Goal: Communication & Community: Share content

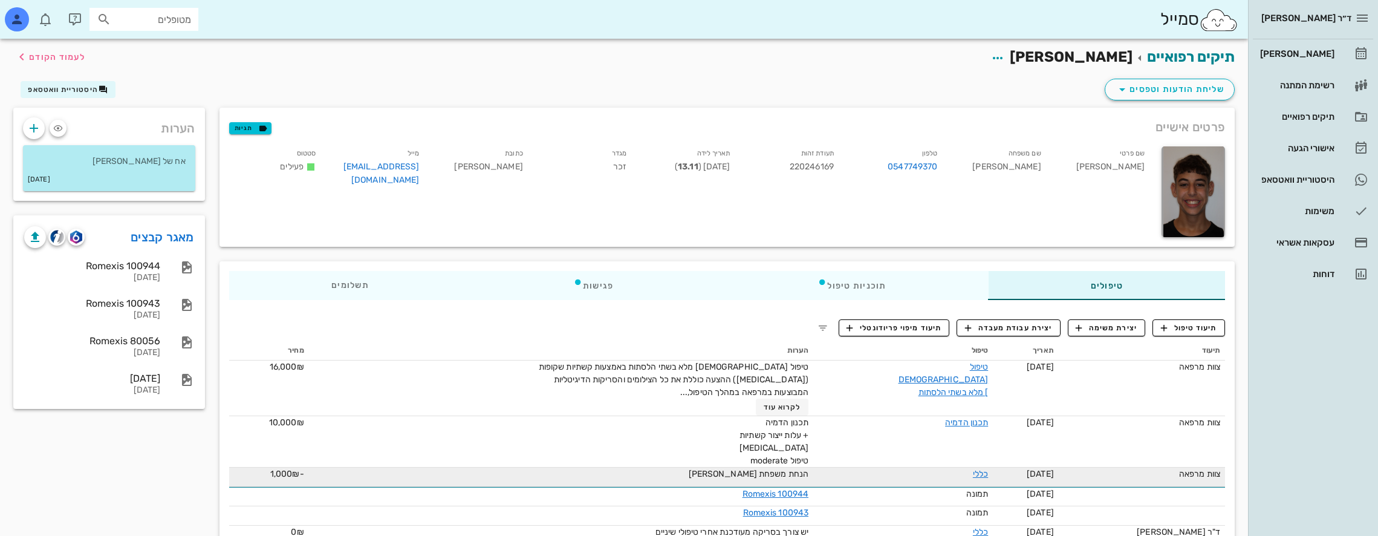
scroll to position [242, 0]
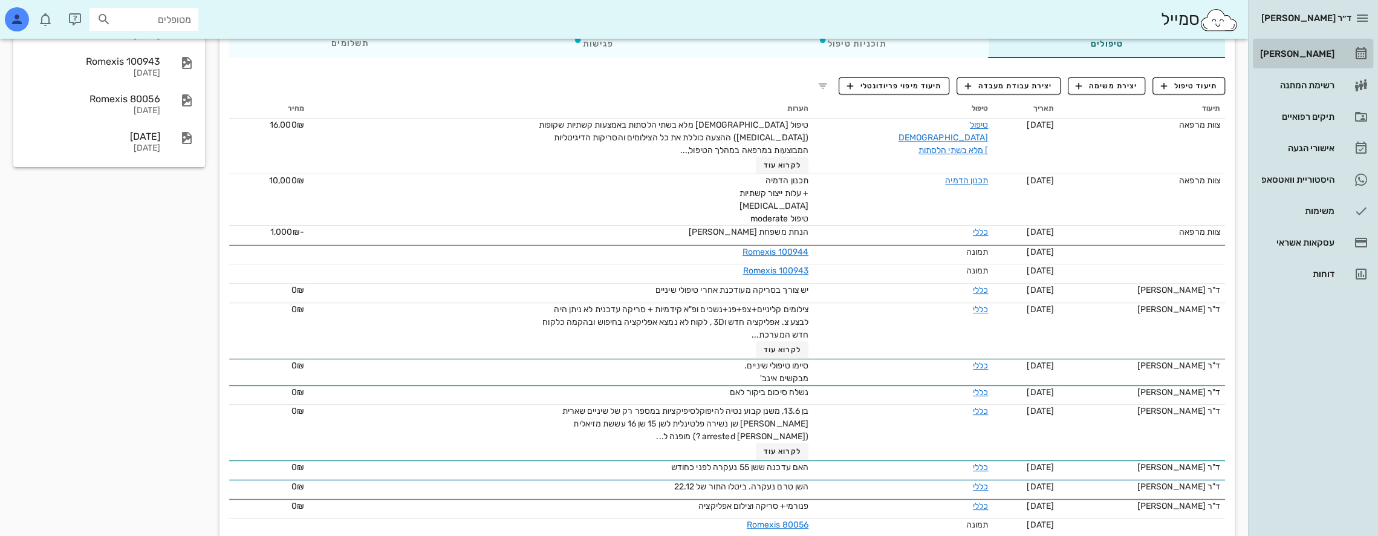
click at [1308, 54] on div "[PERSON_NAME]" at bounding box center [1296, 54] width 77 height 10
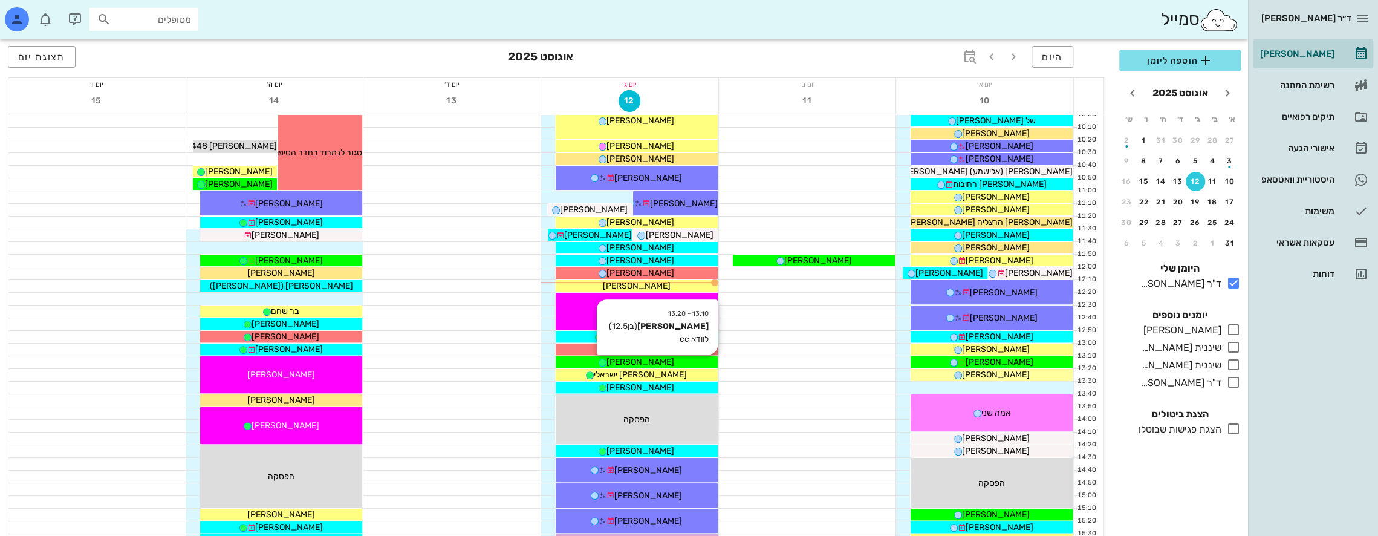
scroll to position [242, 0]
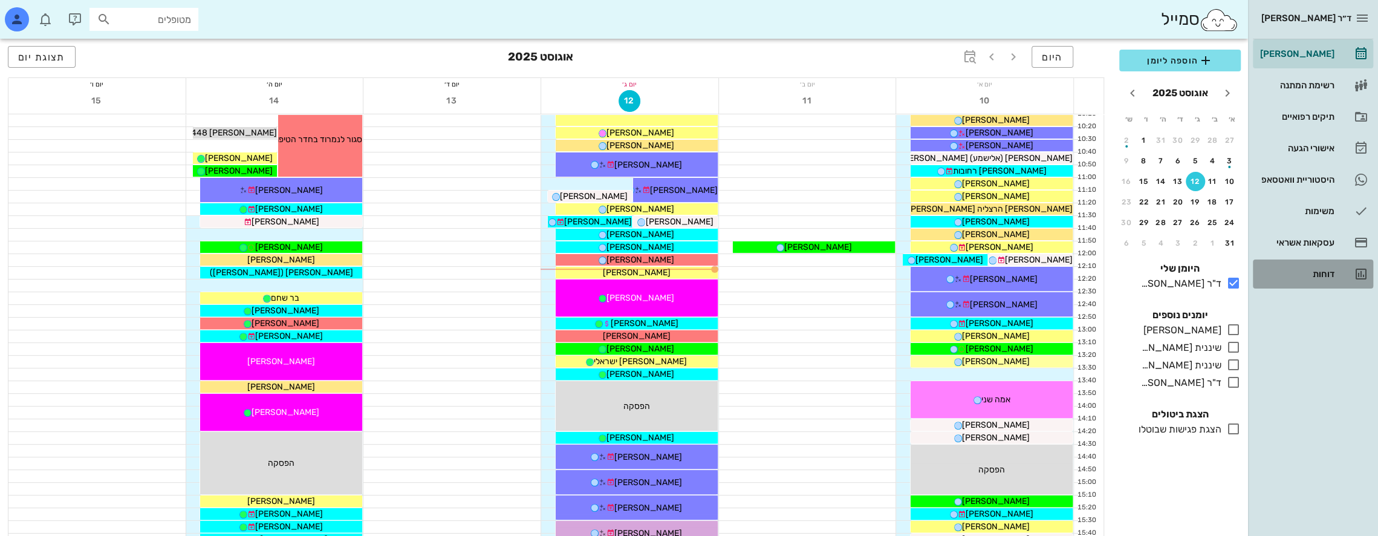
click at [1332, 272] on div "דוחות" at bounding box center [1296, 274] width 77 height 10
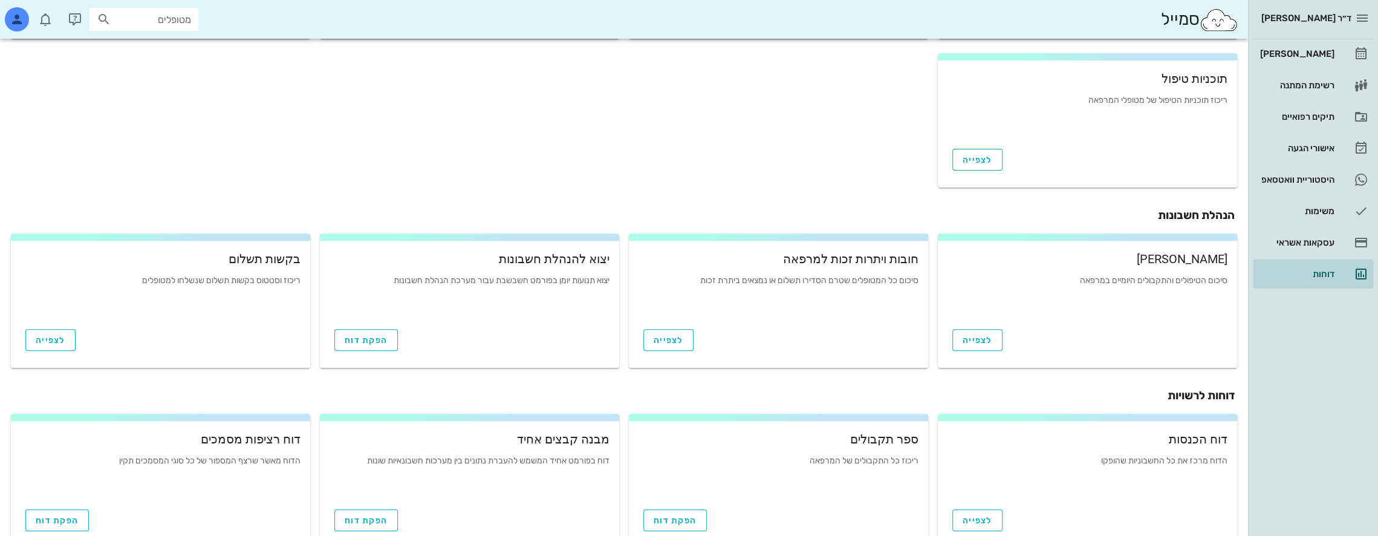
scroll to position [358, 0]
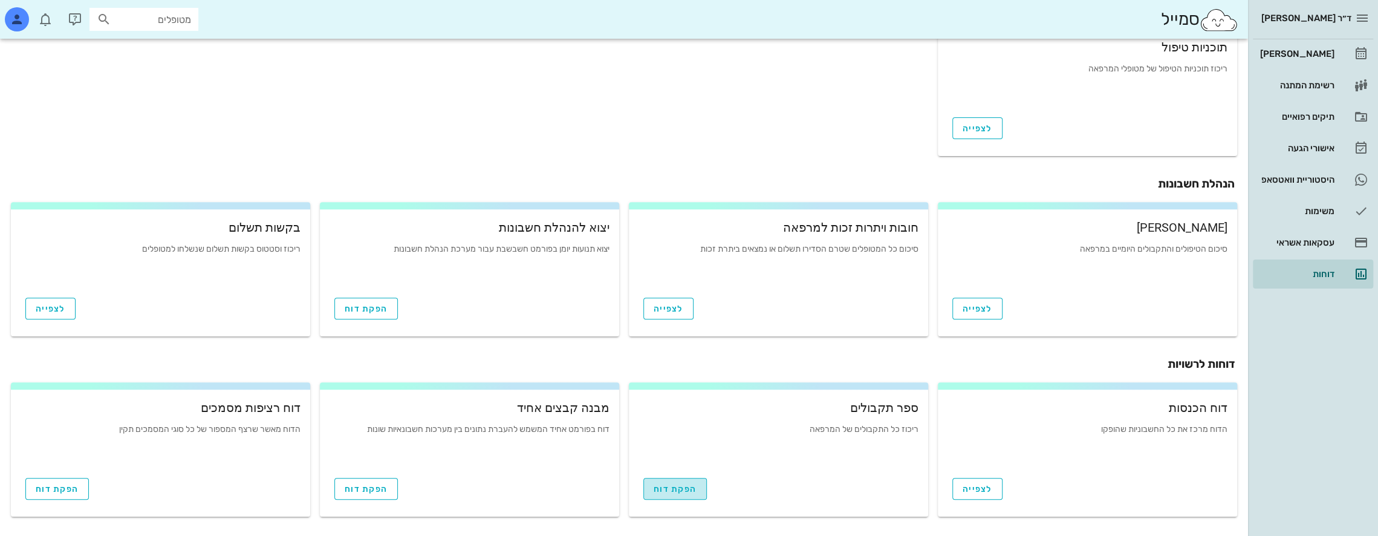
click at [664, 491] on span "הפקת דוח" at bounding box center [675, 489] width 43 height 10
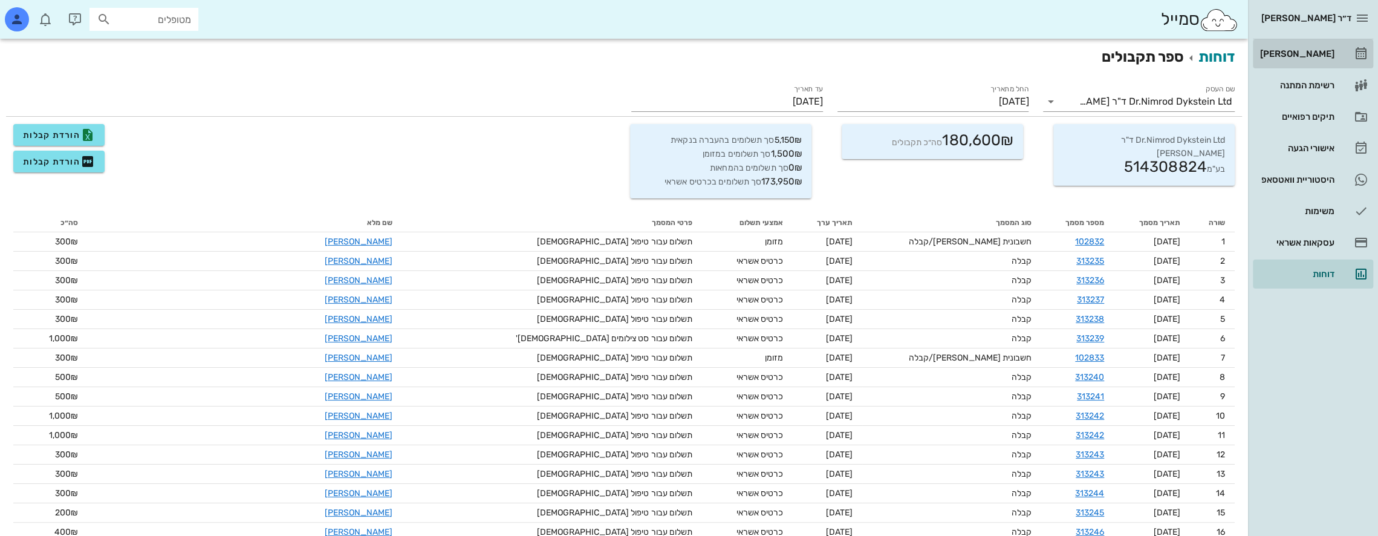
click at [1326, 51] on div "[PERSON_NAME]" at bounding box center [1296, 54] width 77 height 10
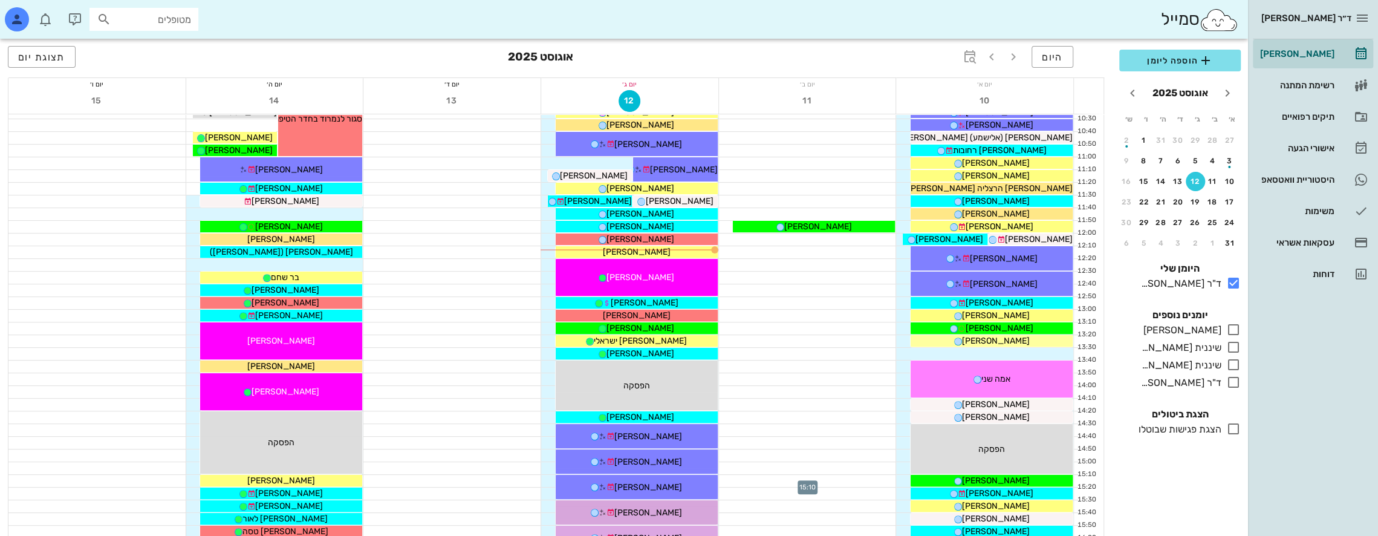
scroll to position [242, 0]
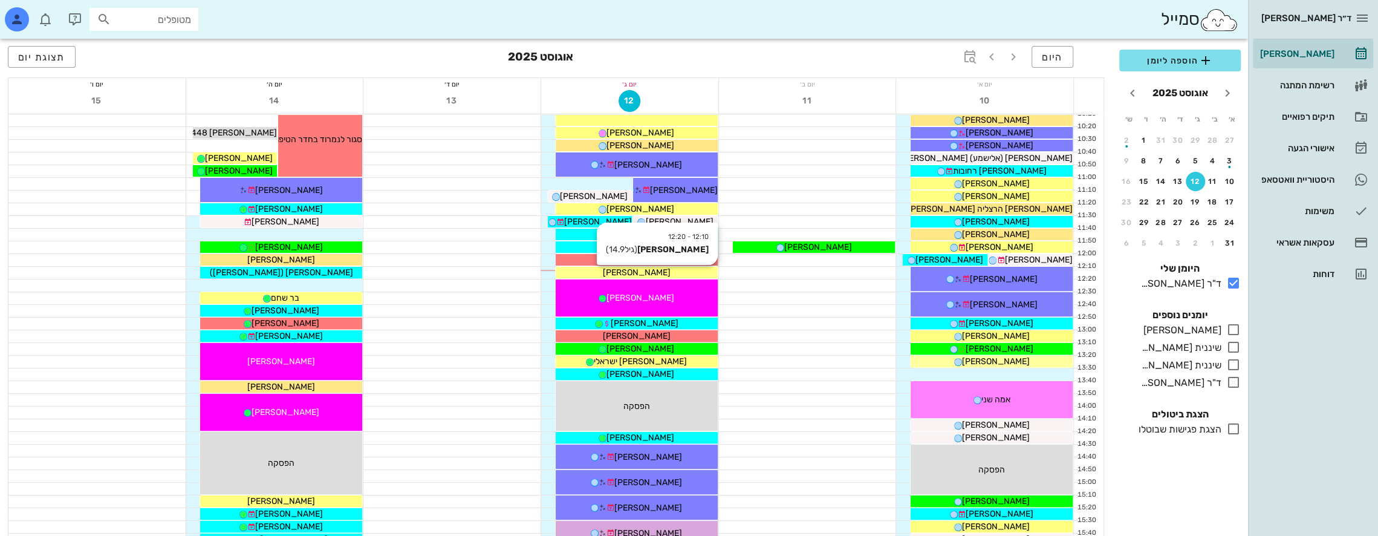
click at [675, 269] on div "[PERSON_NAME]" at bounding box center [637, 272] width 162 height 13
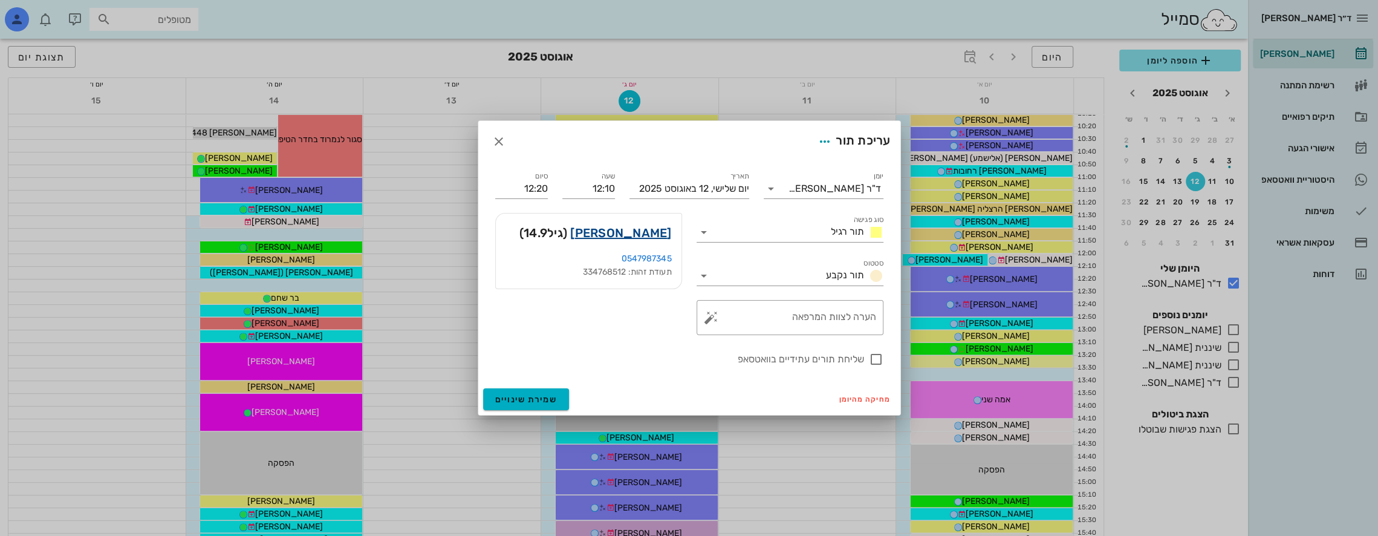
click at [654, 232] on link "נועם שחר" at bounding box center [620, 232] width 101 height 19
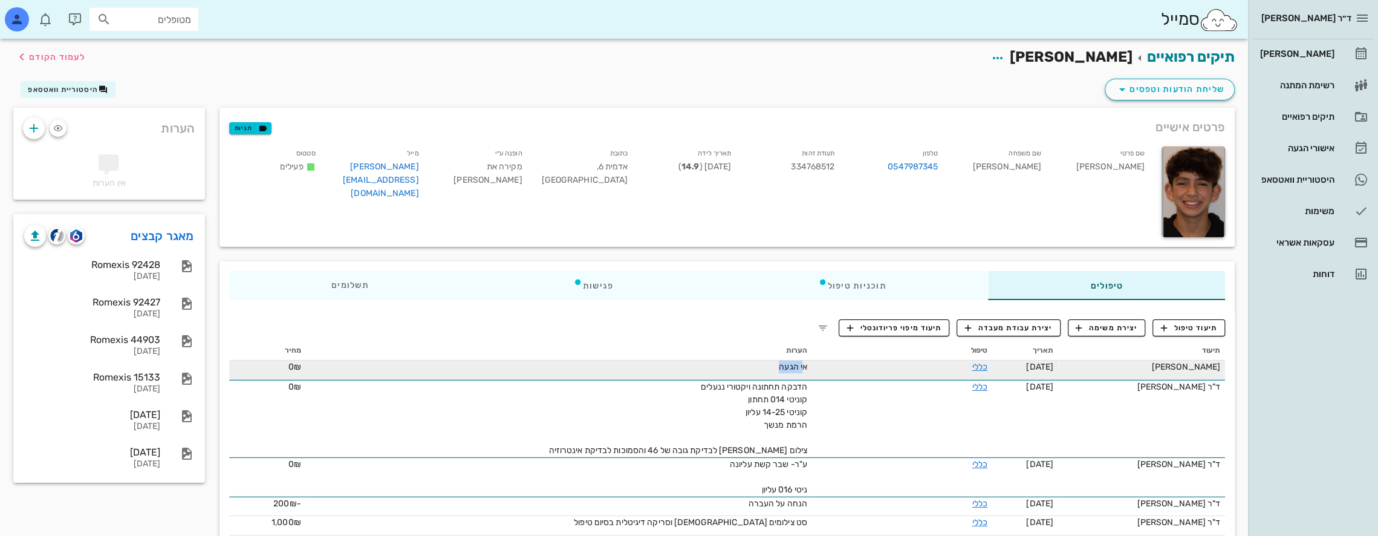
drag, startPoint x: 772, startPoint y: 365, endPoint x: 795, endPoint y: 365, distance: 22.4
click at [795, 365] on span "אי הגעה" at bounding box center [793, 367] width 28 height 10
click at [972, 369] on link "כללי" at bounding box center [979, 367] width 15 height 10
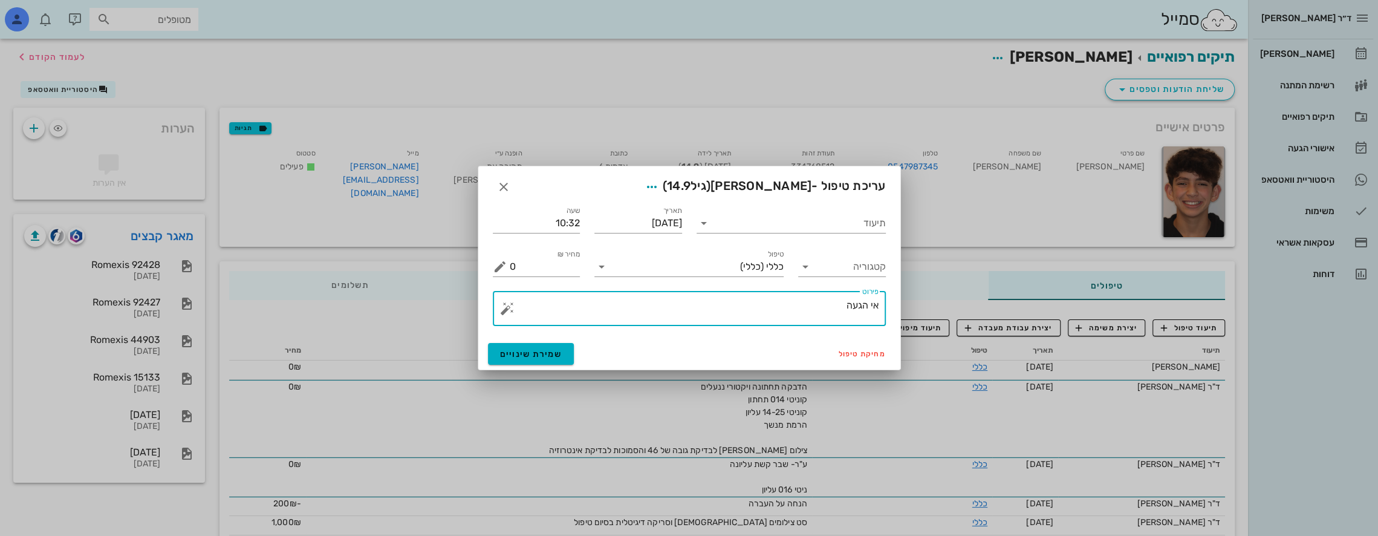
drag, startPoint x: 830, startPoint y: 311, endPoint x: 870, endPoint y: 312, distance: 40.5
click at [870, 312] on textarea "אי הגעה" at bounding box center [694, 311] width 369 height 29
type textarea "איחור לתור"
click at [553, 351] on span "שמירת שינויים" at bounding box center [531, 354] width 62 height 10
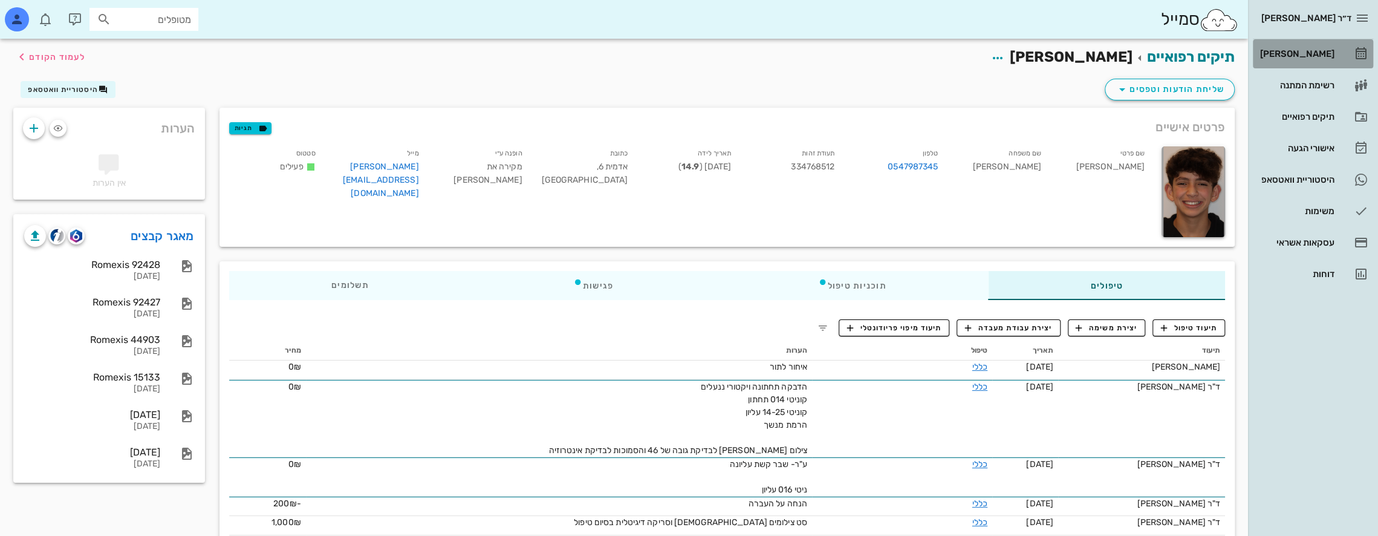
click at [1323, 51] on div "[PERSON_NAME]" at bounding box center [1296, 54] width 77 height 10
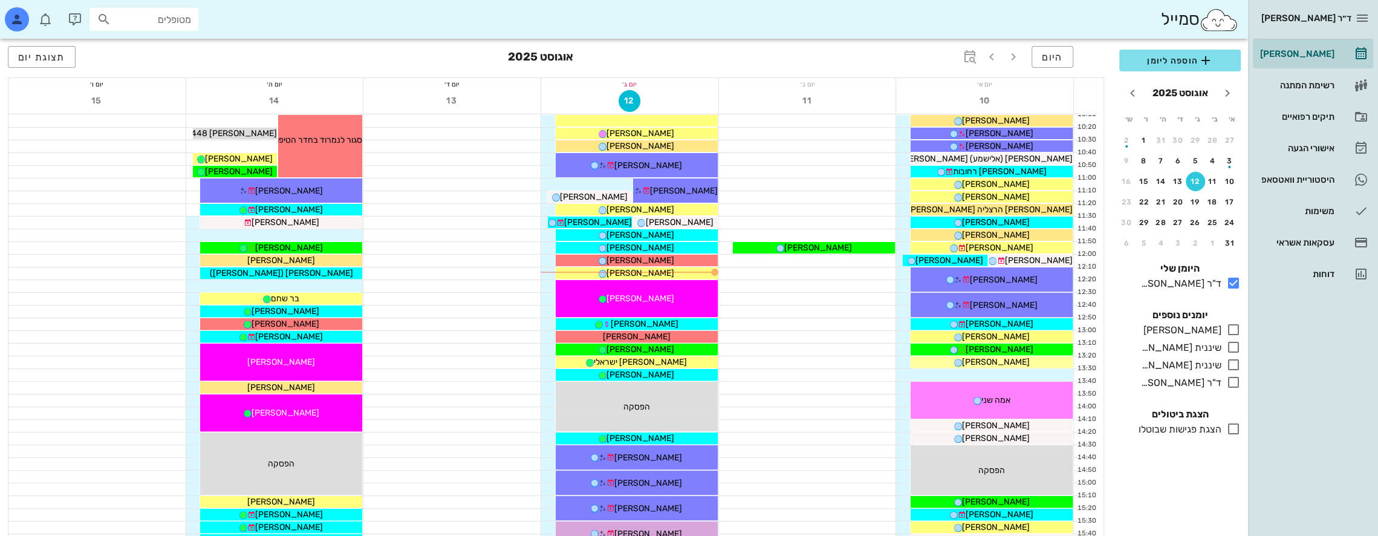
scroll to position [242, 0]
click at [63, 57] on span "תצוגת יום" at bounding box center [41, 56] width 47 height 11
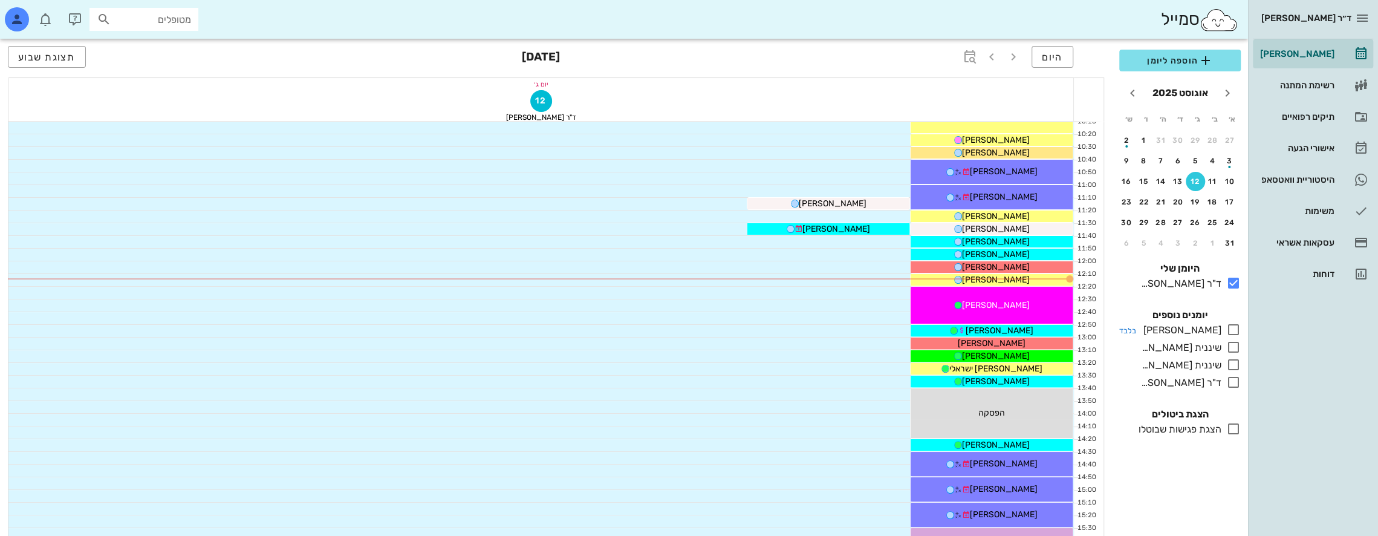
click at [1237, 327] on icon at bounding box center [1233, 329] width 15 height 15
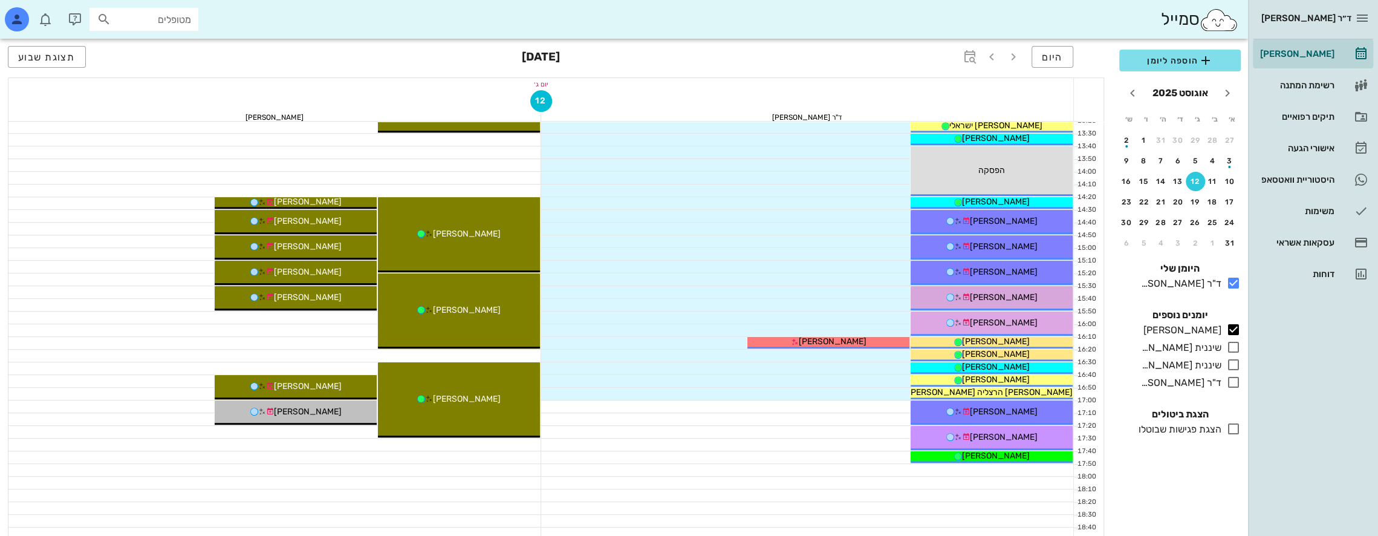
scroll to position [484, 0]
click at [1307, 50] on div "[PERSON_NAME]" at bounding box center [1296, 54] width 77 height 10
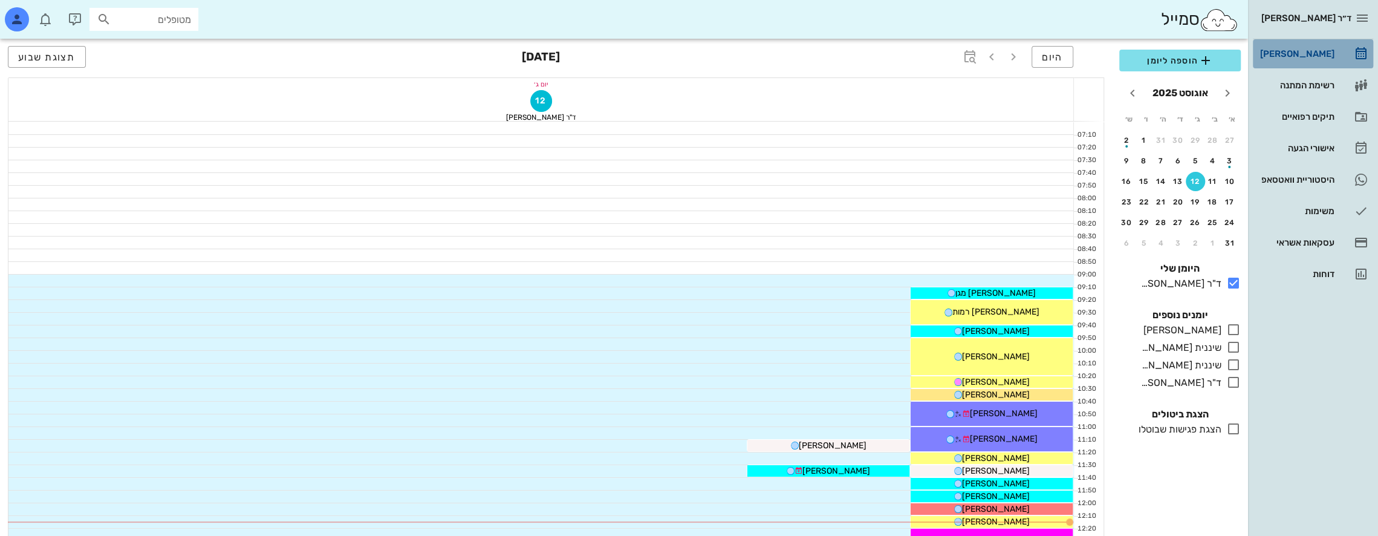
click at [1327, 48] on div "[PERSON_NAME]" at bounding box center [1296, 53] width 77 height 19
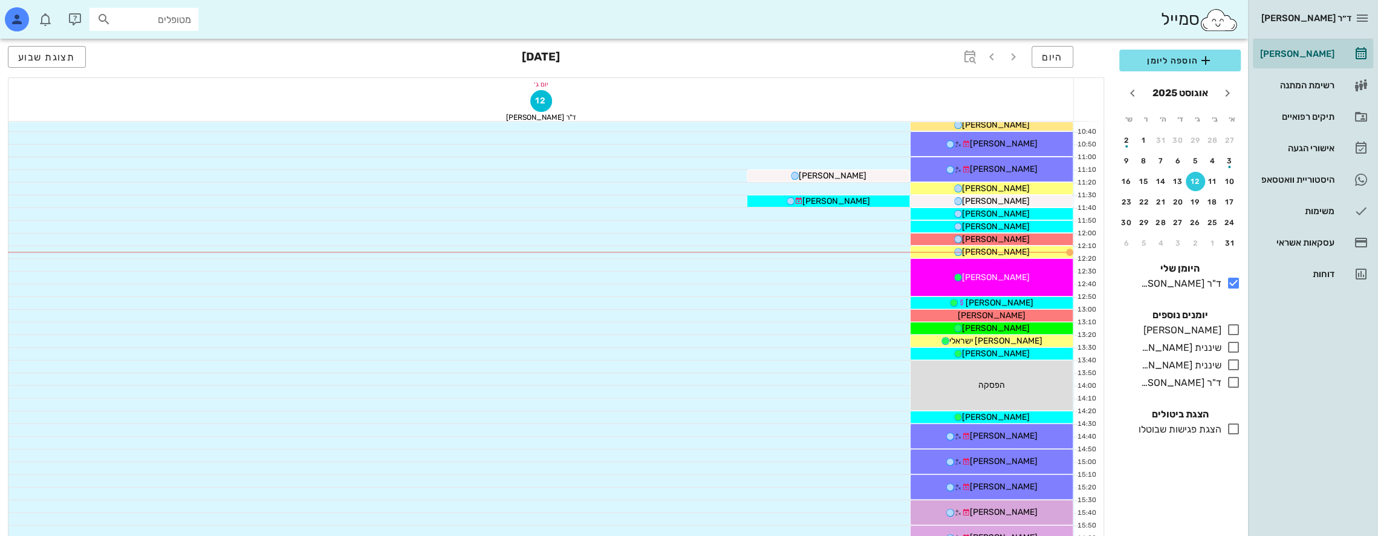
scroll to position [242, 0]
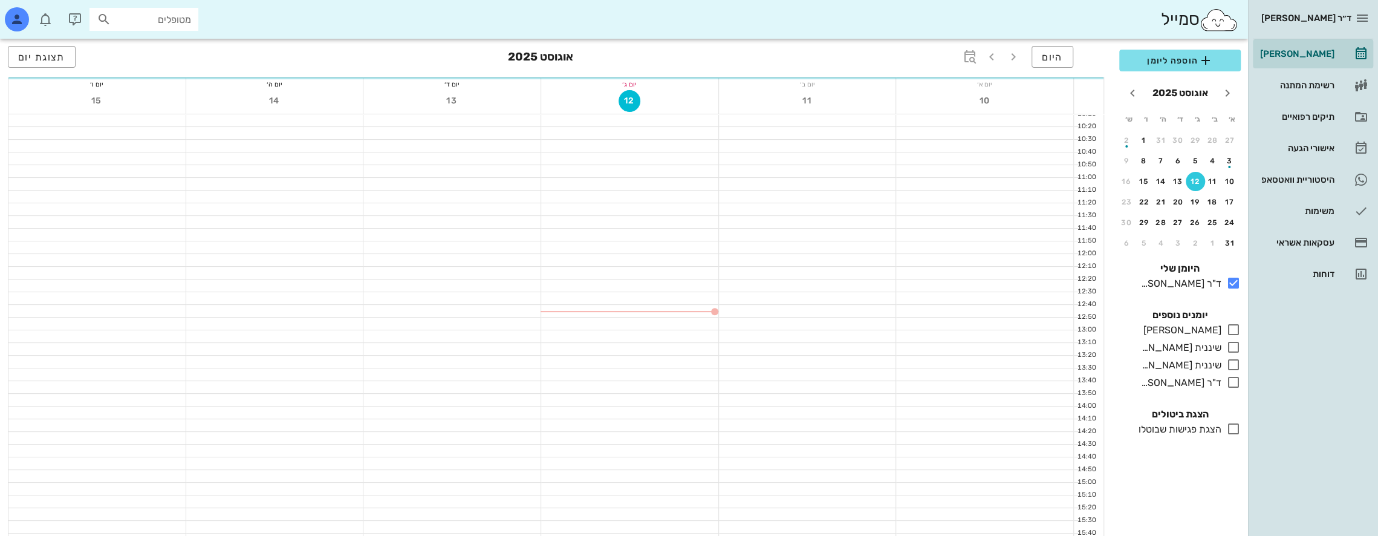
scroll to position [242, 0]
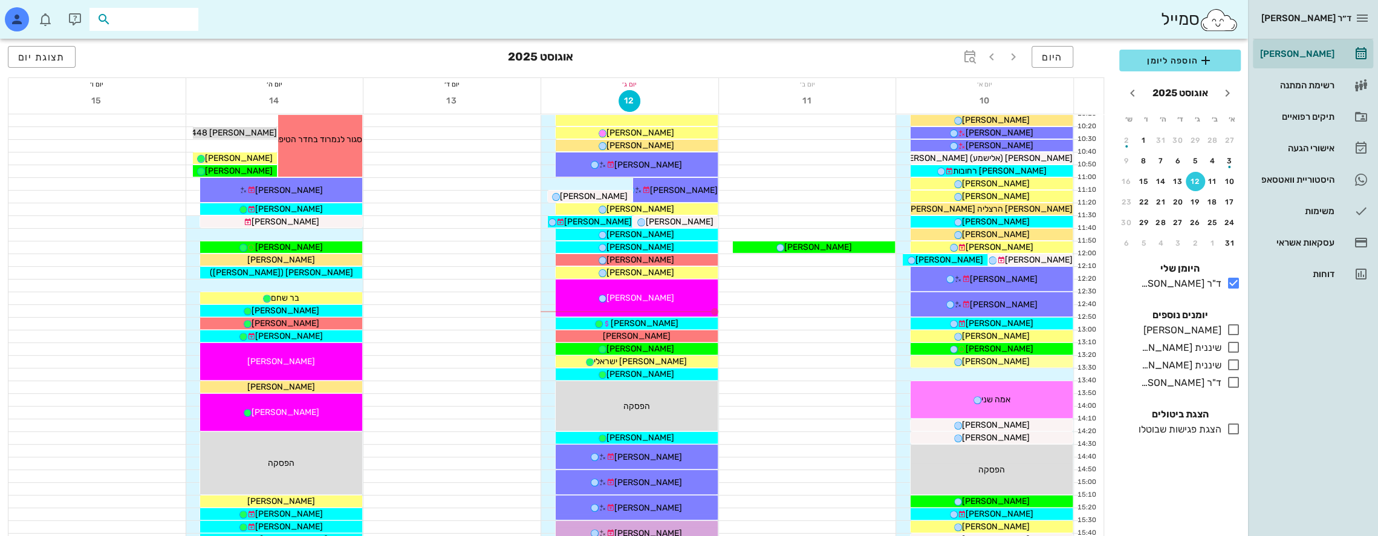
click at [163, 19] on input "text" at bounding box center [152, 19] width 77 height 16
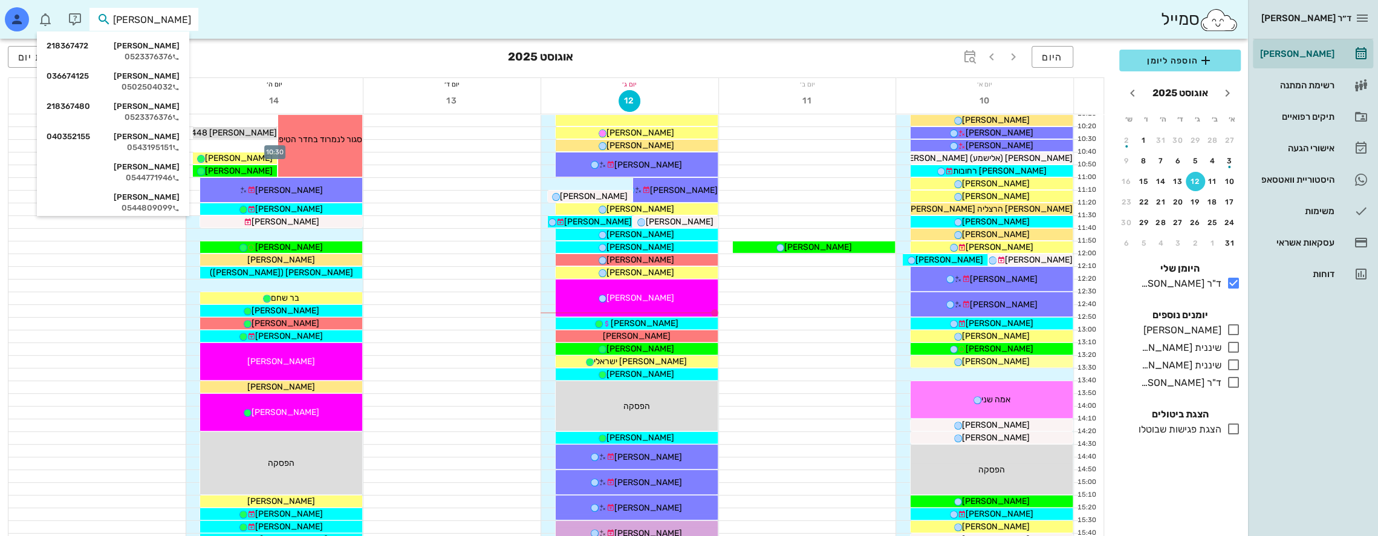
type input "[PERSON_NAME]"
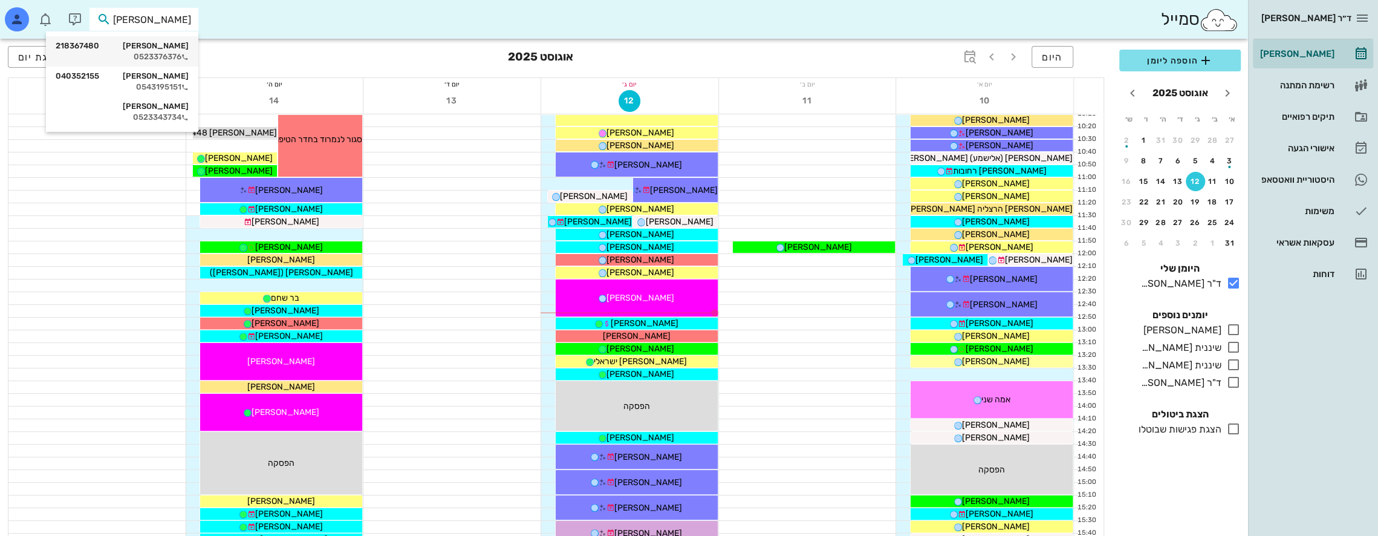
click at [164, 51] on div "[PERSON_NAME] 218367480 0523376376" at bounding box center [122, 51] width 133 height 30
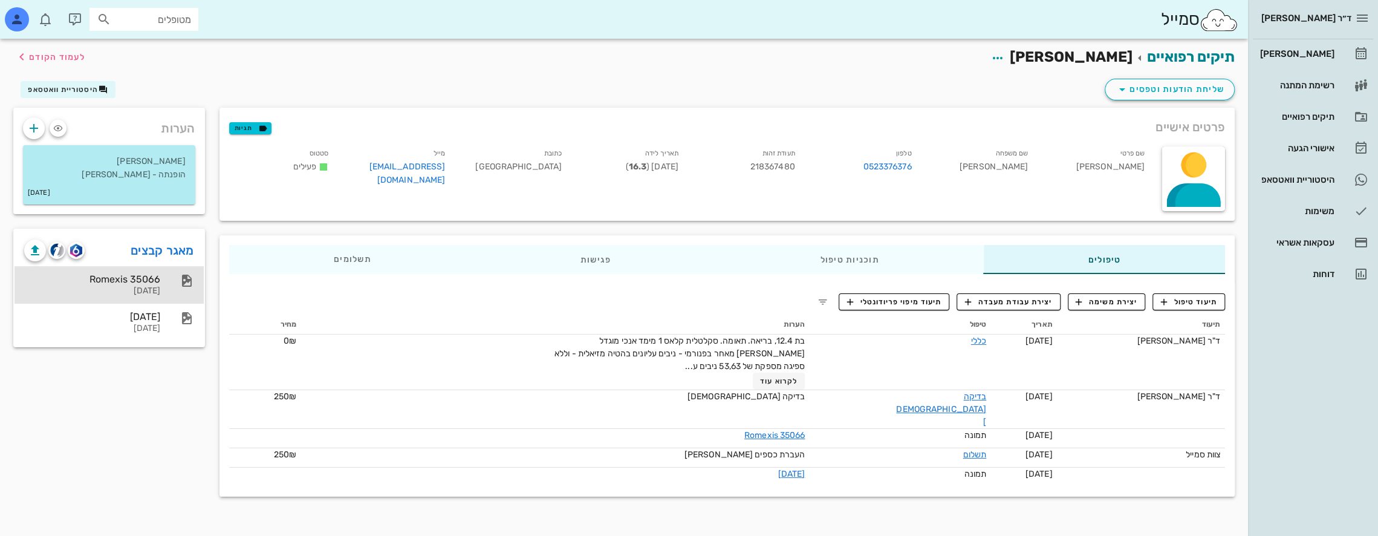
click at [153, 281] on div "Romexis 35066" at bounding box center [92, 278] width 136 height 11
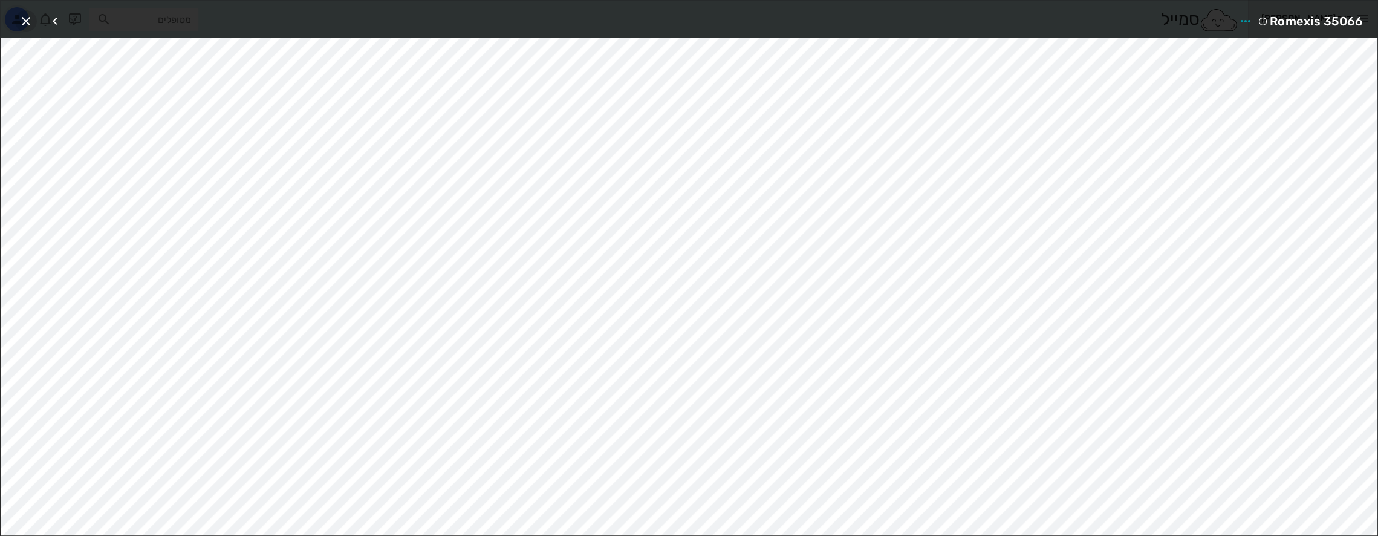
click at [25, 24] on icon "button" at bounding box center [26, 21] width 15 height 15
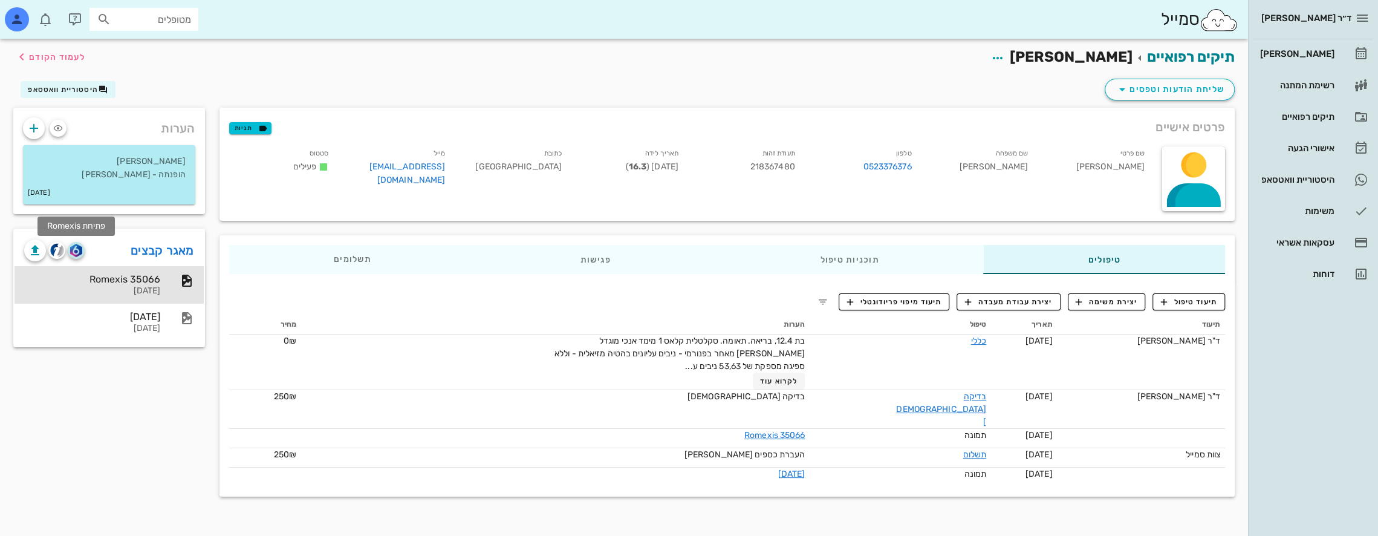
click at [75, 248] on img "button" at bounding box center [75, 250] width 11 height 13
click at [1144, 92] on span "שליחת הודעות וטפסים" at bounding box center [1169, 89] width 109 height 15
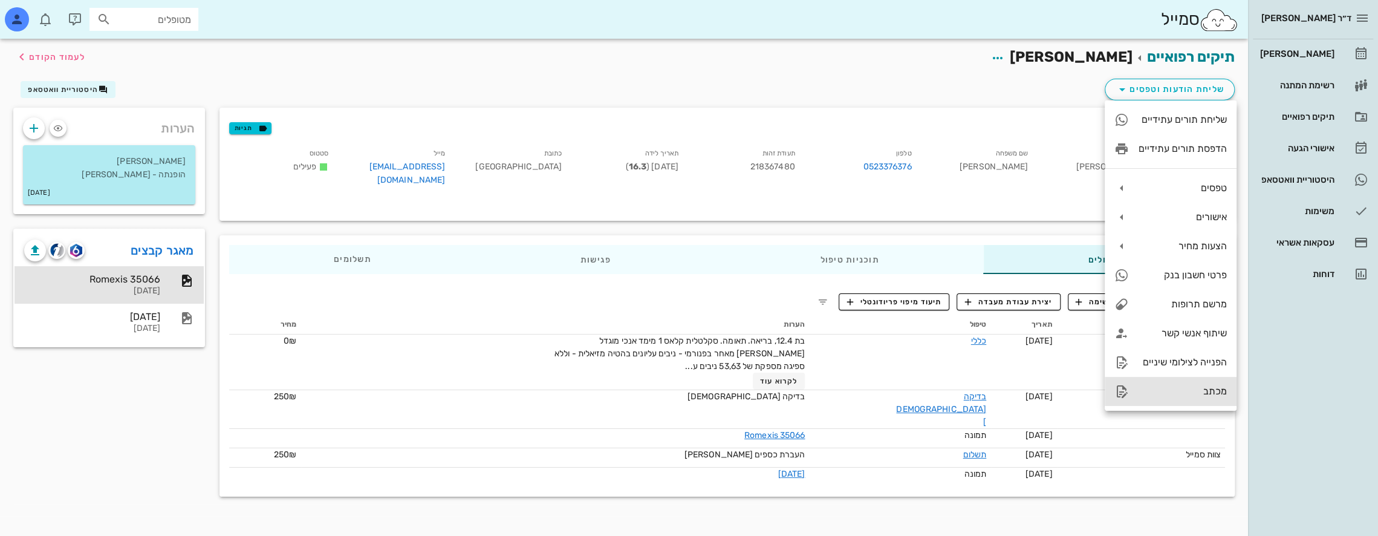
click at [1188, 389] on div "מכתב" at bounding box center [1183, 390] width 88 height 11
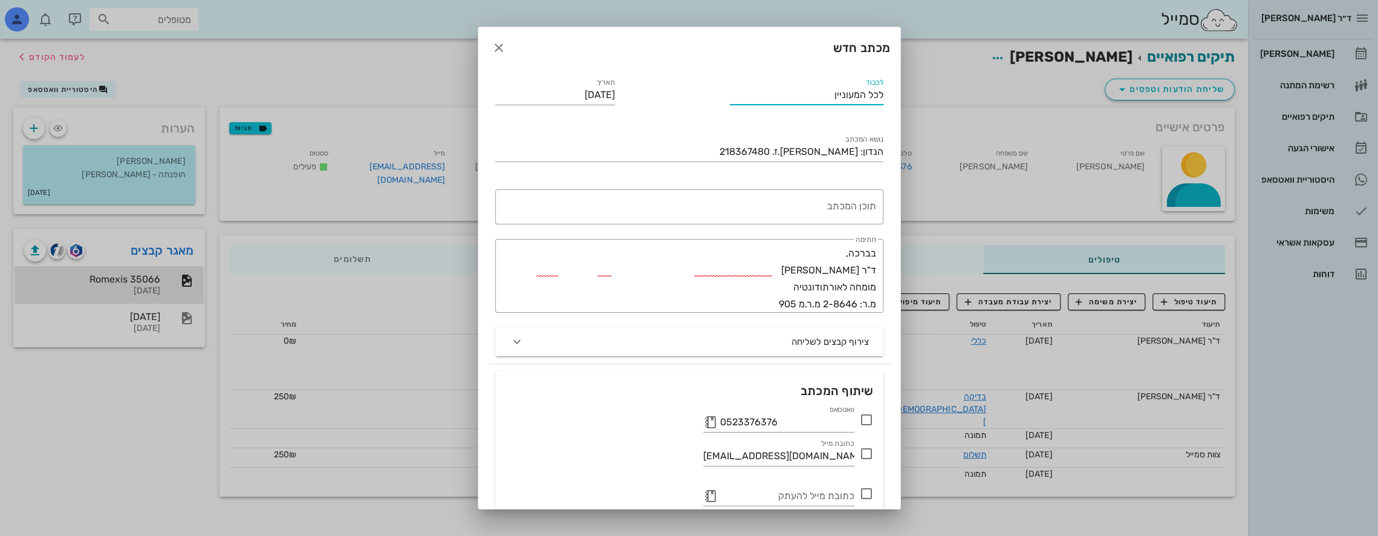
drag, startPoint x: 821, startPoint y: 90, endPoint x: 943, endPoint y: 88, distance: 122.2
click at [943, 88] on div "ד״ר [PERSON_NAME] [PERSON_NAME] רשימת המתנה תיקים רפואיים אישורי הגעה היסטוריית…" at bounding box center [689, 268] width 1378 height 536
drag, startPoint x: 826, startPoint y: 94, endPoint x: 934, endPoint y: 99, distance: 107.8
click at [934, 99] on div "ד״ר [PERSON_NAME] [PERSON_NAME] רשימת המתנה תיקים רפואיים אישורי הגעה היסטוריית…" at bounding box center [689, 268] width 1378 height 536
type input "ד"ר [PERSON_NAME]"
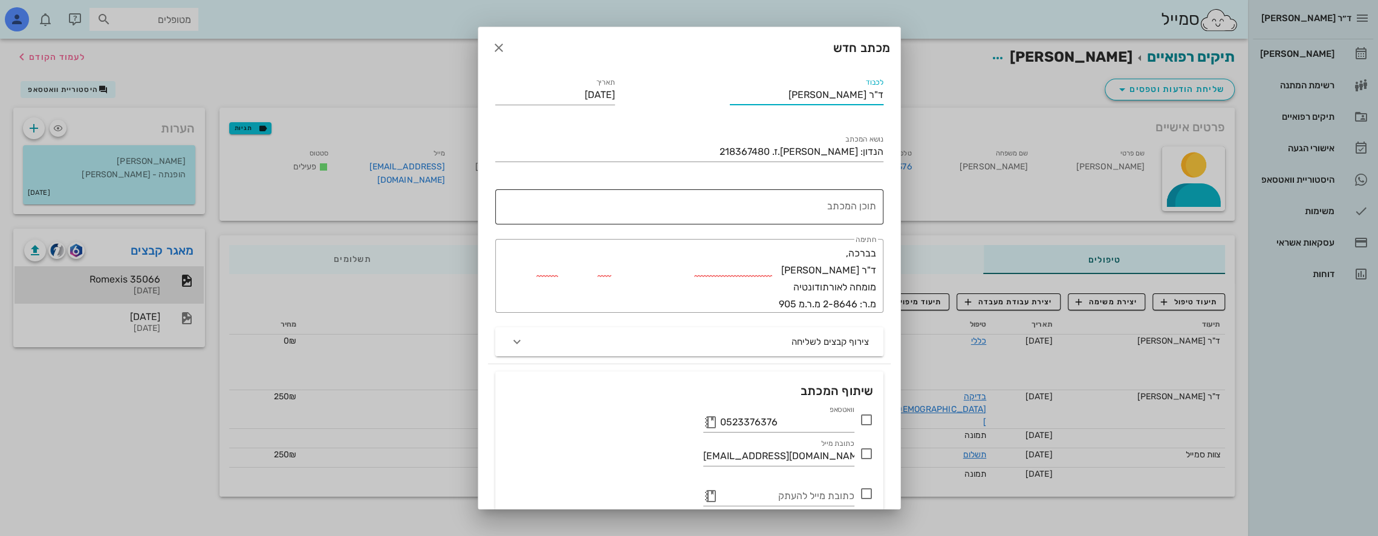
click at [860, 206] on textarea "תוכן המכתב" at bounding box center [687, 209] width 379 height 29
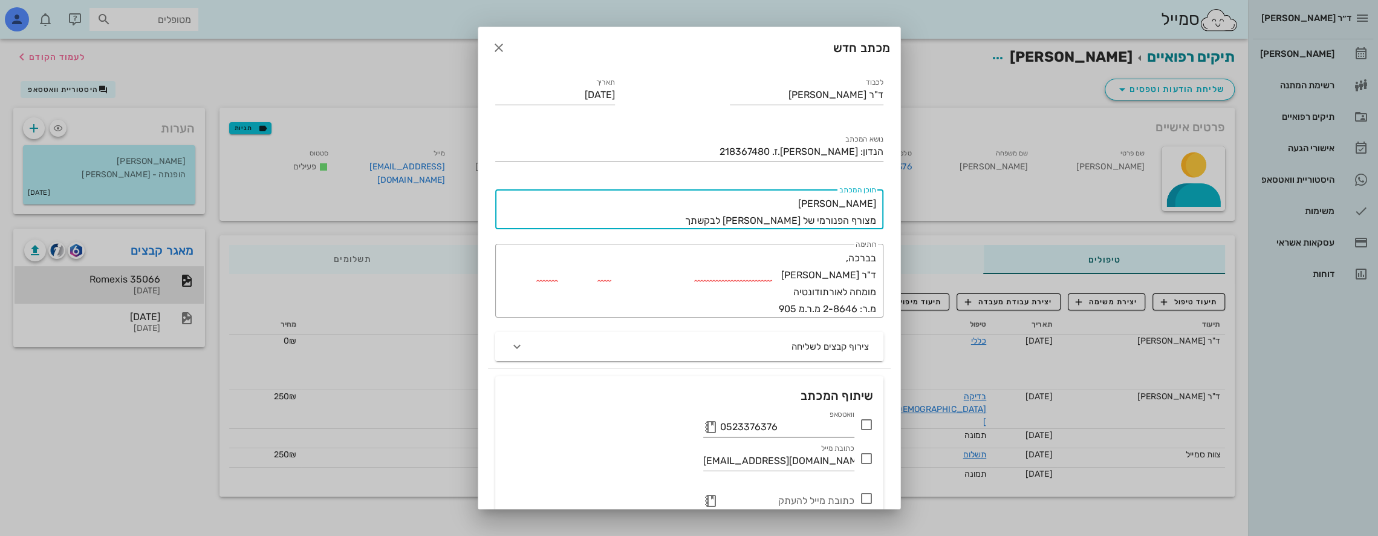
type textarea "[PERSON_NAME] מצורף הפנורמי של [PERSON_NAME] לבקשתך"
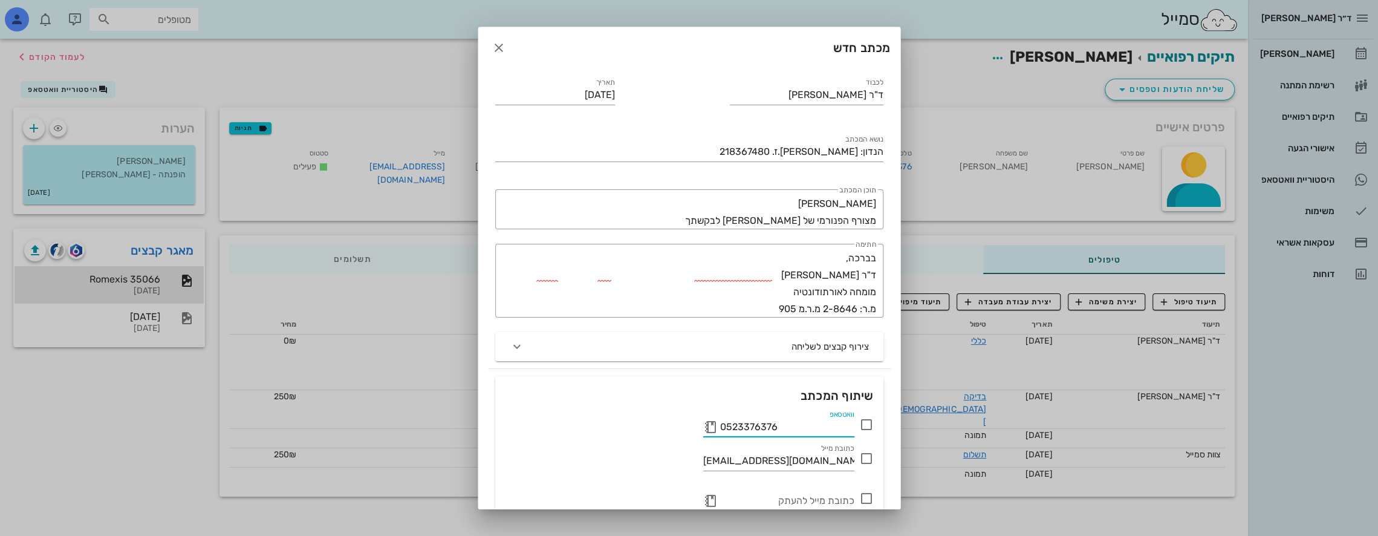
drag, startPoint x: 790, startPoint y: 431, endPoint x: 600, endPoint y: 437, distance: 190.0
click at [600, 437] on div "וואטסאפ 0523376376" at bounding box center [689, 423] width 383 height 31
type input "0504433678"
drag, startPoint x: 806, startPoint y: 459, endPoint x: 554, endPoint y: 475, distance: 252.1
click at [554, 475] on div "כתובת מייל [EMAIL_ADDRESS][DOMAIN_NAME]" at bounding box center [689, 460] width 383 height 42
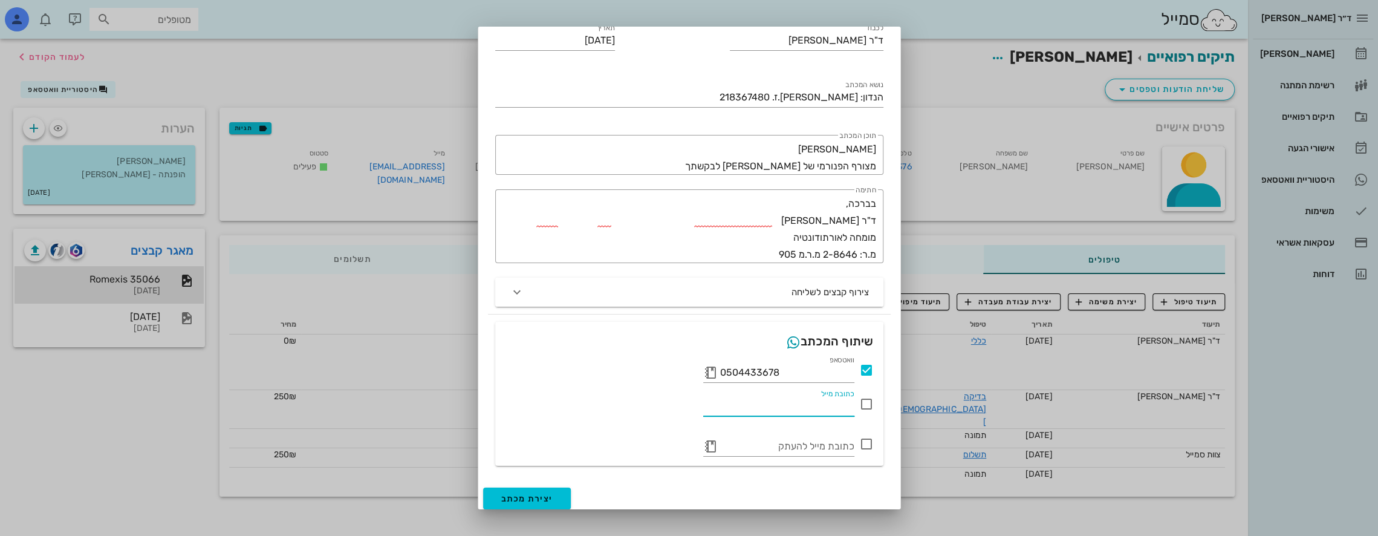
scroll to position [59, 0]
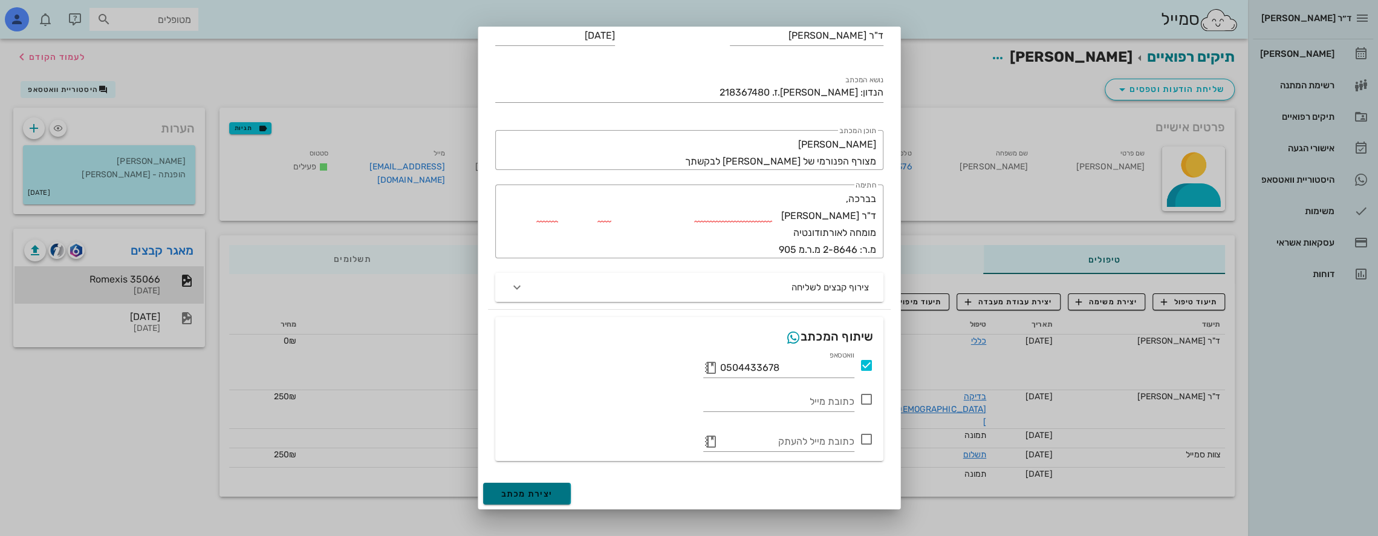
click at [552, 493] on span "יצירת מכתב" at bounding box center [527, 494] width 52 height 10
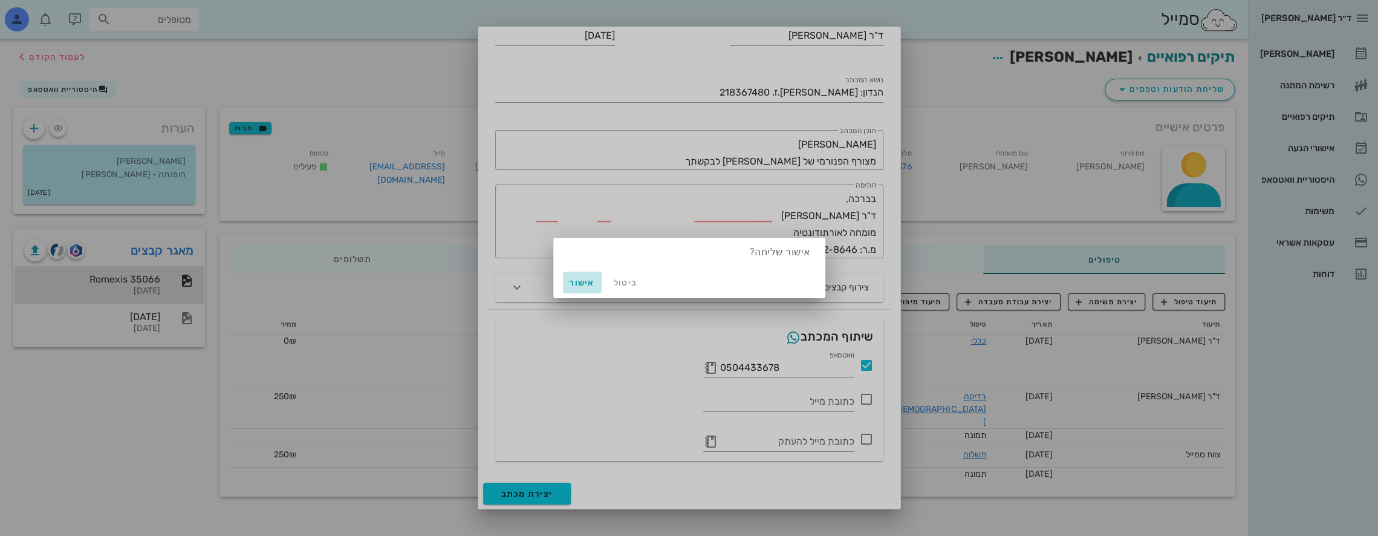
click at [580, 279] on span "אישור" at bounding box center [582, 283] width 29 height 10
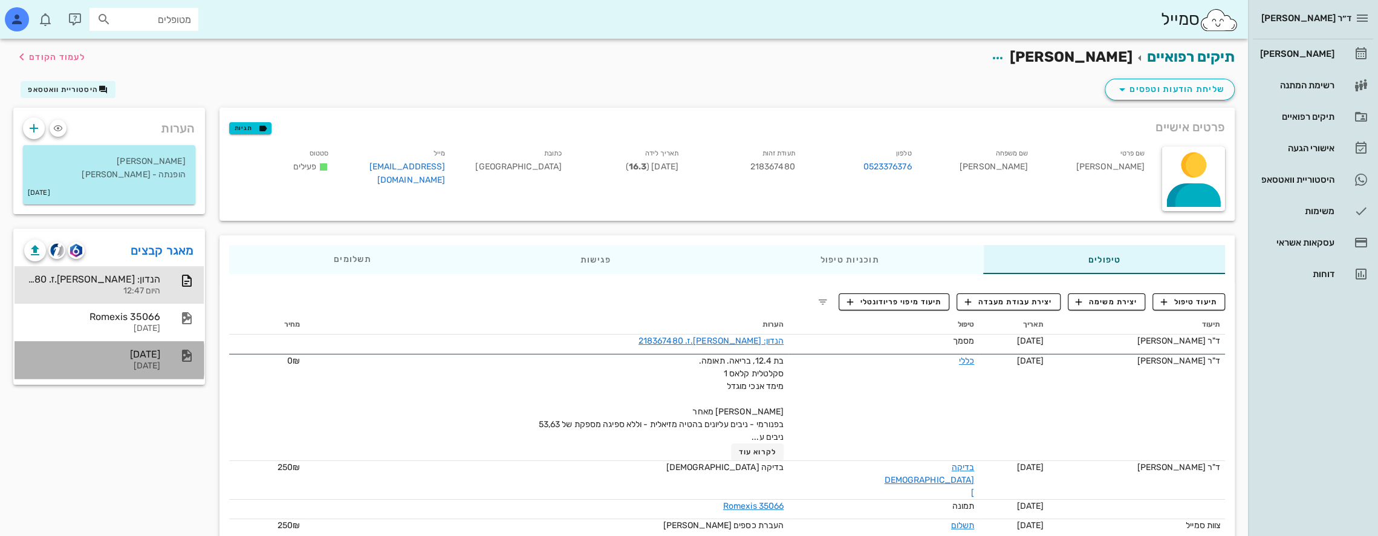
click at [163, 350] on div "[DATE] [DATE]" at bounding box center [109, 359] width 189 height 37
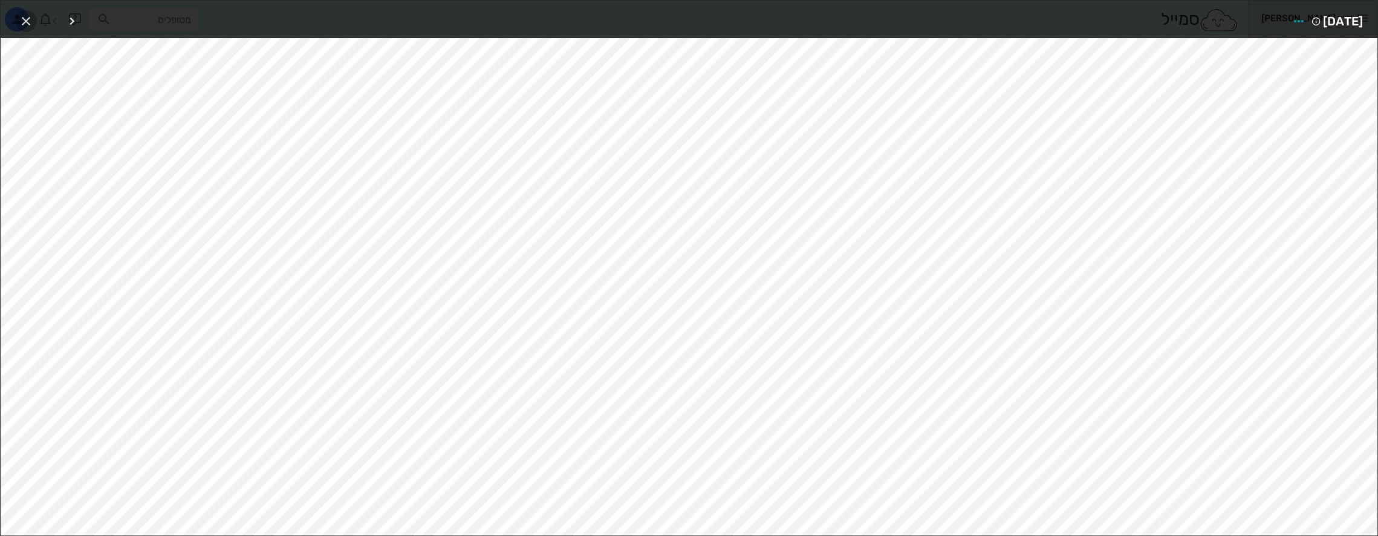
click at [26, 15] on icon "button" at bounding box center [26, 21] width 15 height 15
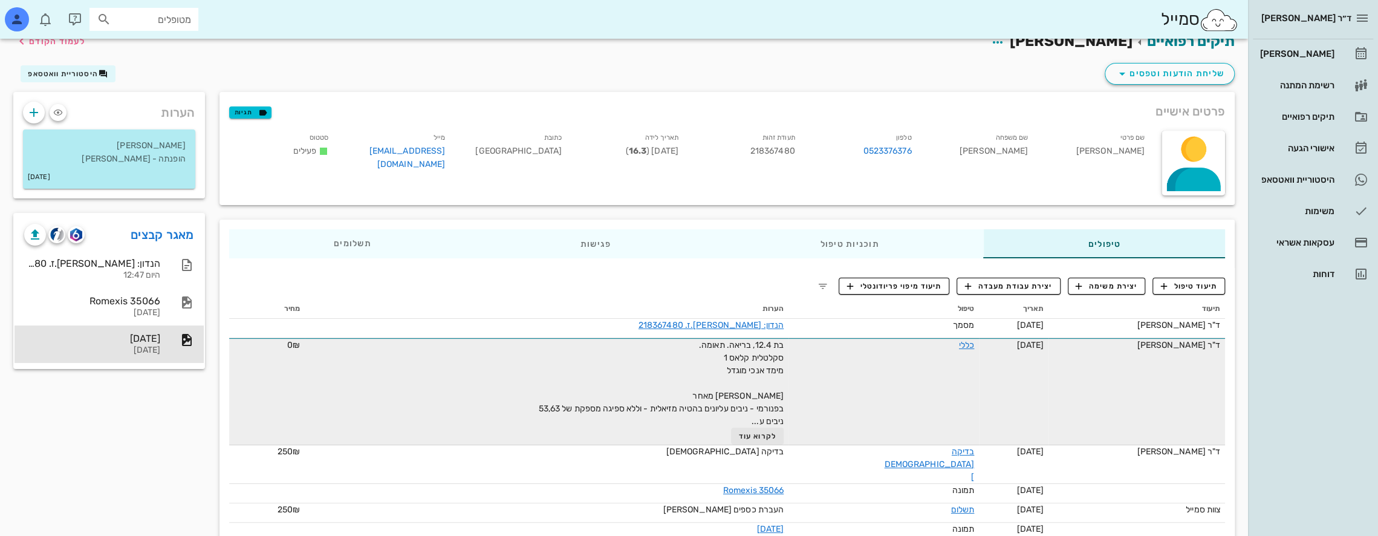
scroll to position [31, 0]
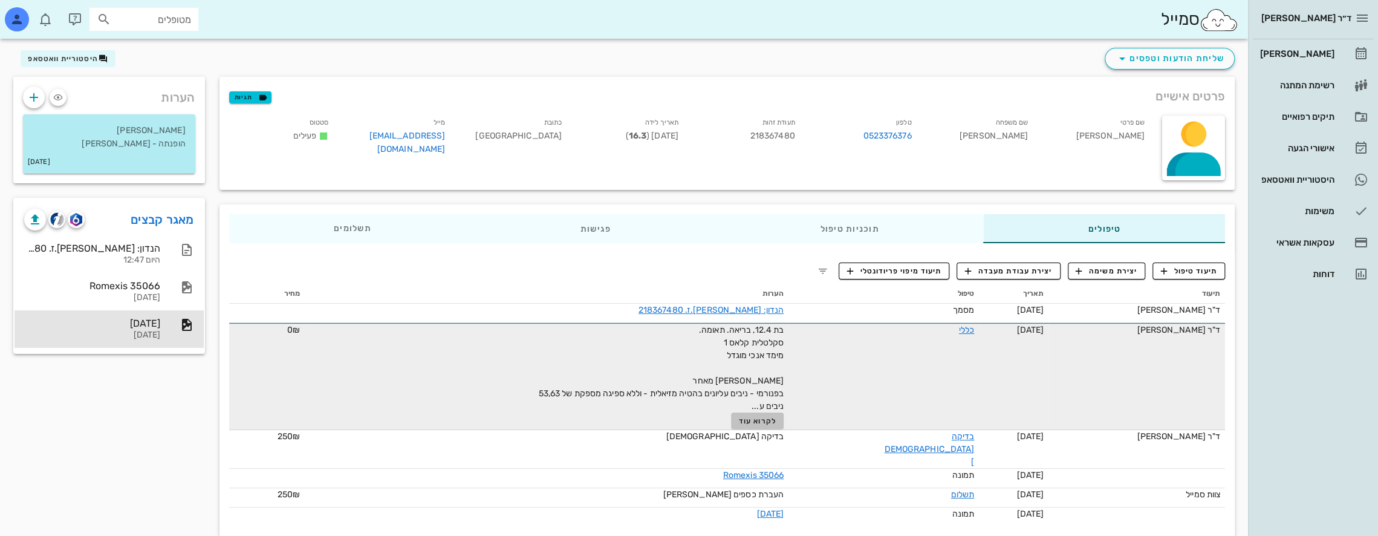
click at [776, 417] on span "לקרוא עוד" at bounding box center [757, 421] width 37 height 8
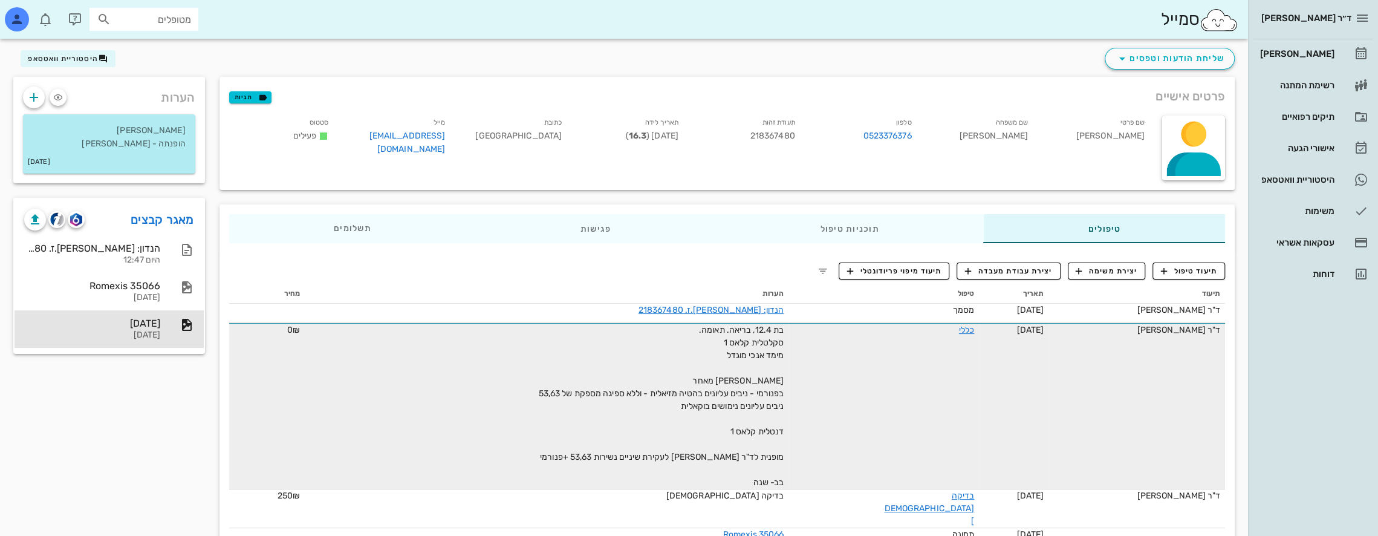
scroll to position [90, 0]
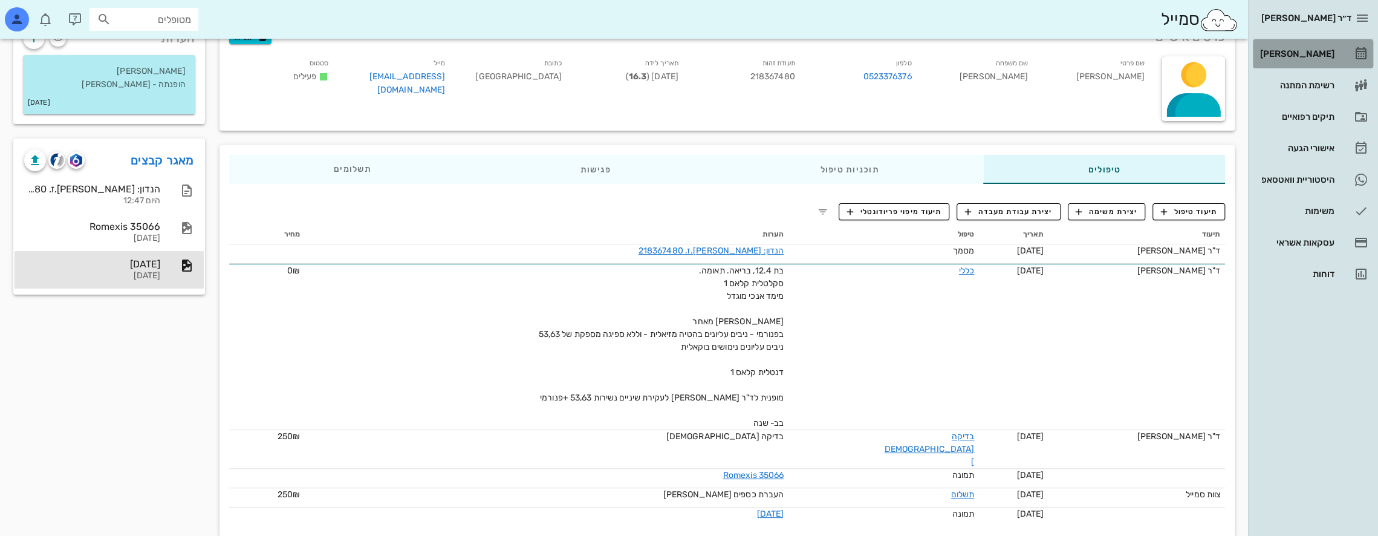
click at [1327, 53] on div "[PERSON_NAME]" at bounding box center [1296, 54] width 77 height 10
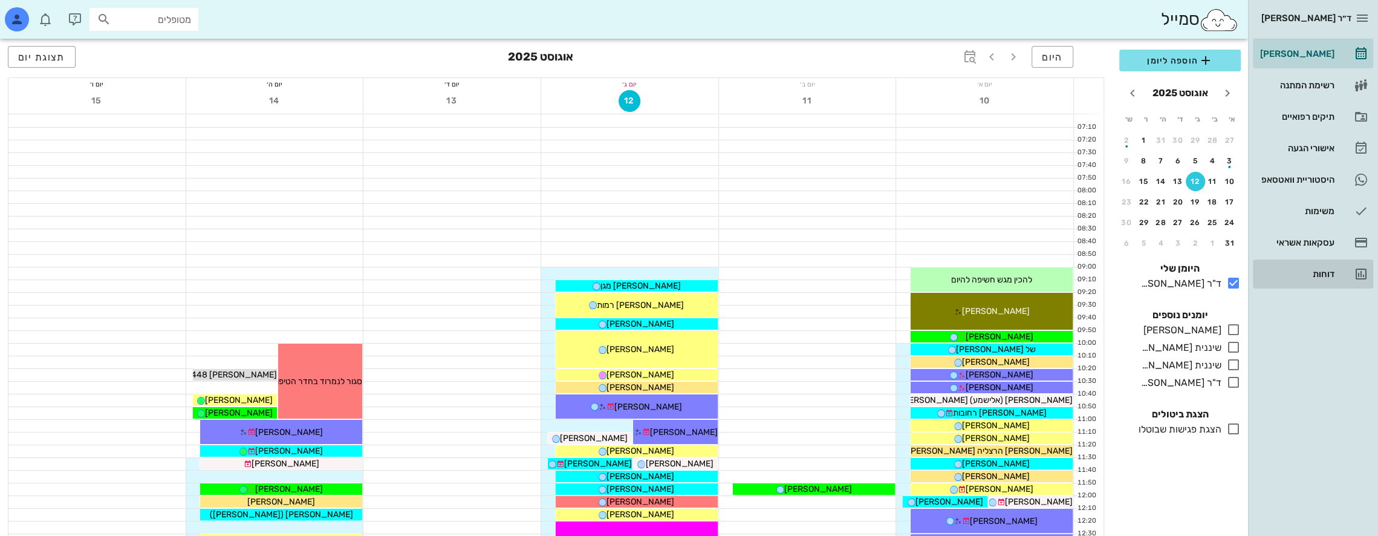
click at [1321, 277] on div "דוחות" at bounding box center [1296, 274] width 77 height 10
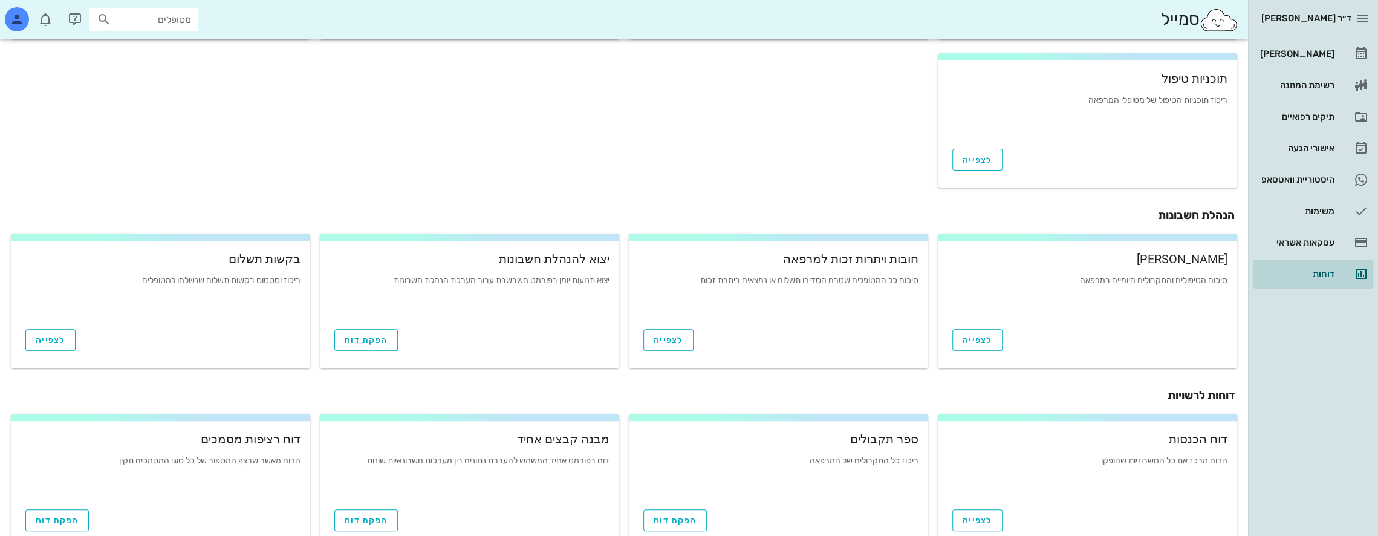
scroll to position [358, 0]
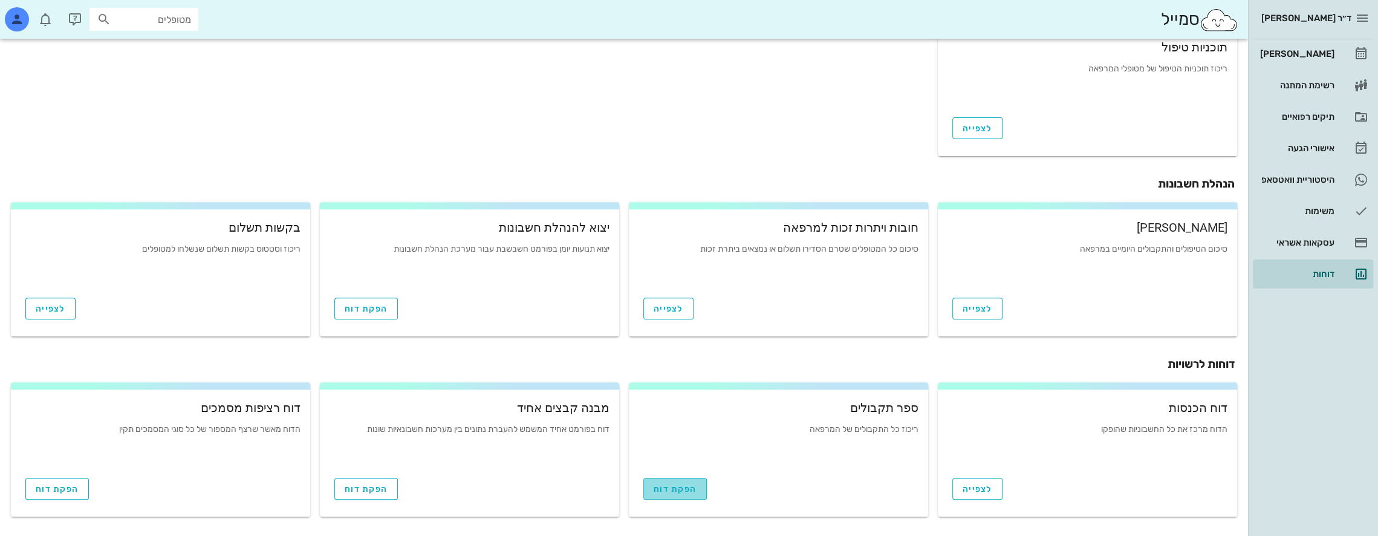
click at [679, 489] on span "הפקת דוח" at bounding box center [675, 489] width 43 height 10
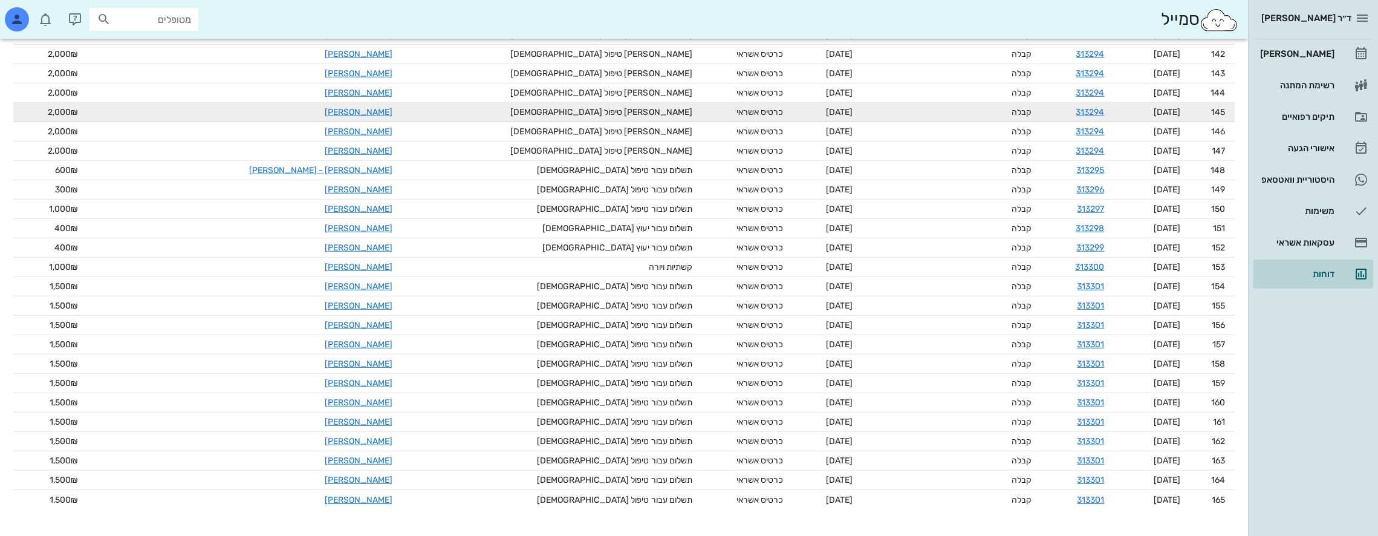
scroll to position [2916, 0]
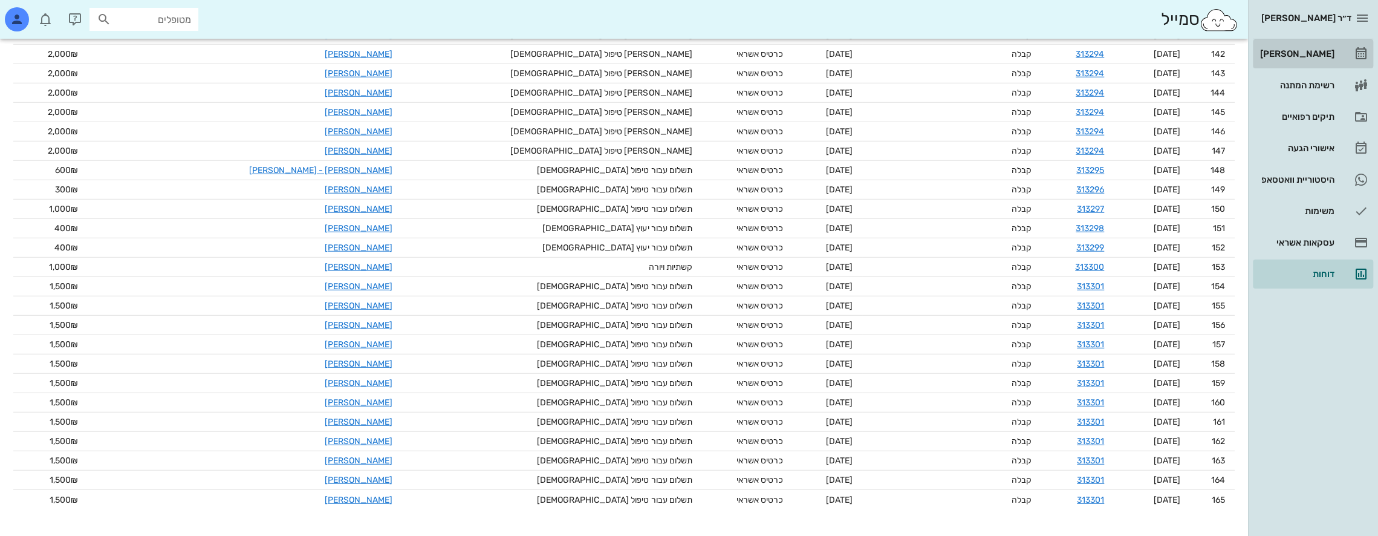
click at [1328, 50] on div "[PERSON_NAME]" at bounding box center [1296, 54] width 77 height 10
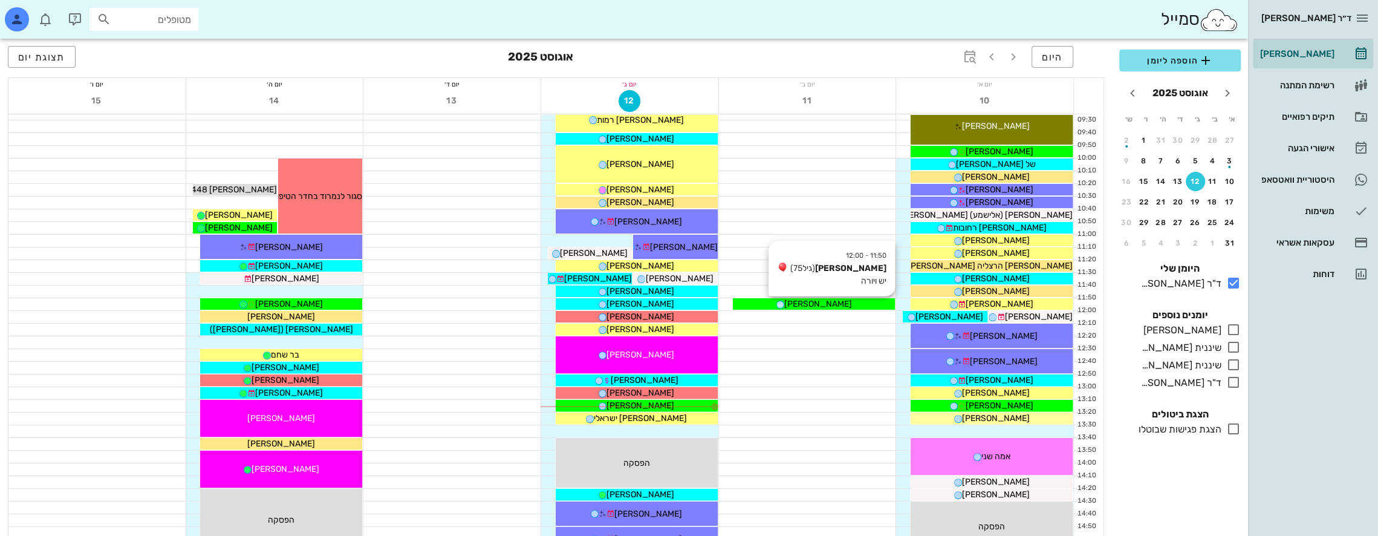
scroll to position [181, 0]
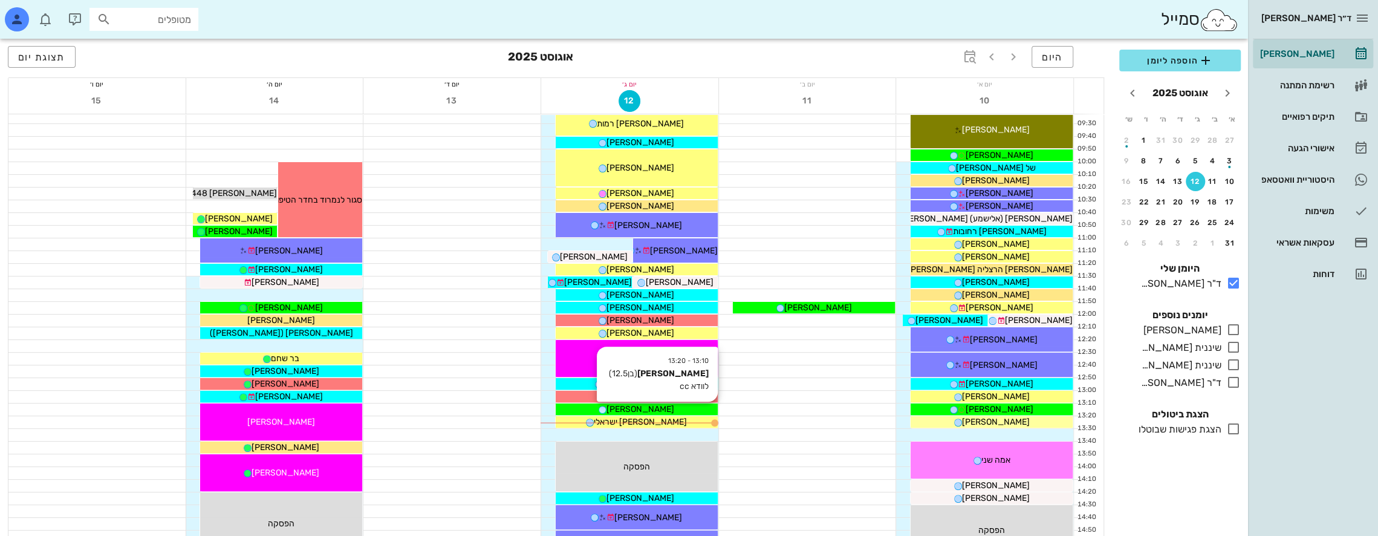
click at [656, 406] on span "[PERSON_NAME]" at bounding box center [641, 409] width 68 height 10
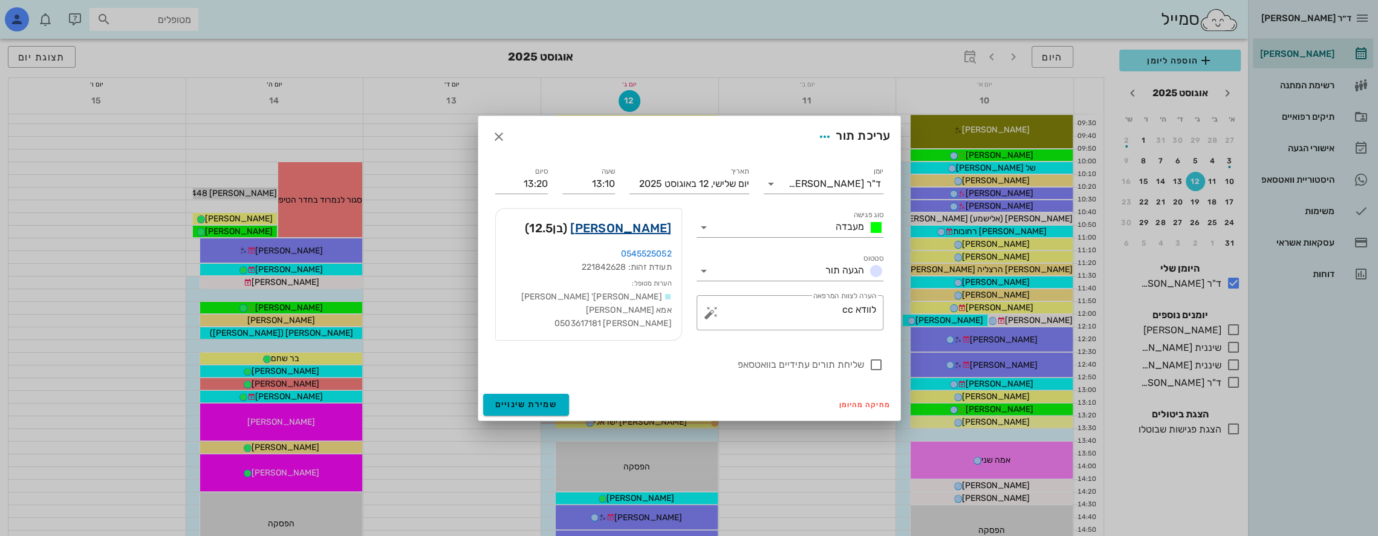
click at [650, 225] on link "[PERSON_NAME]" at bounding box center [620, 227] width 101 height 19
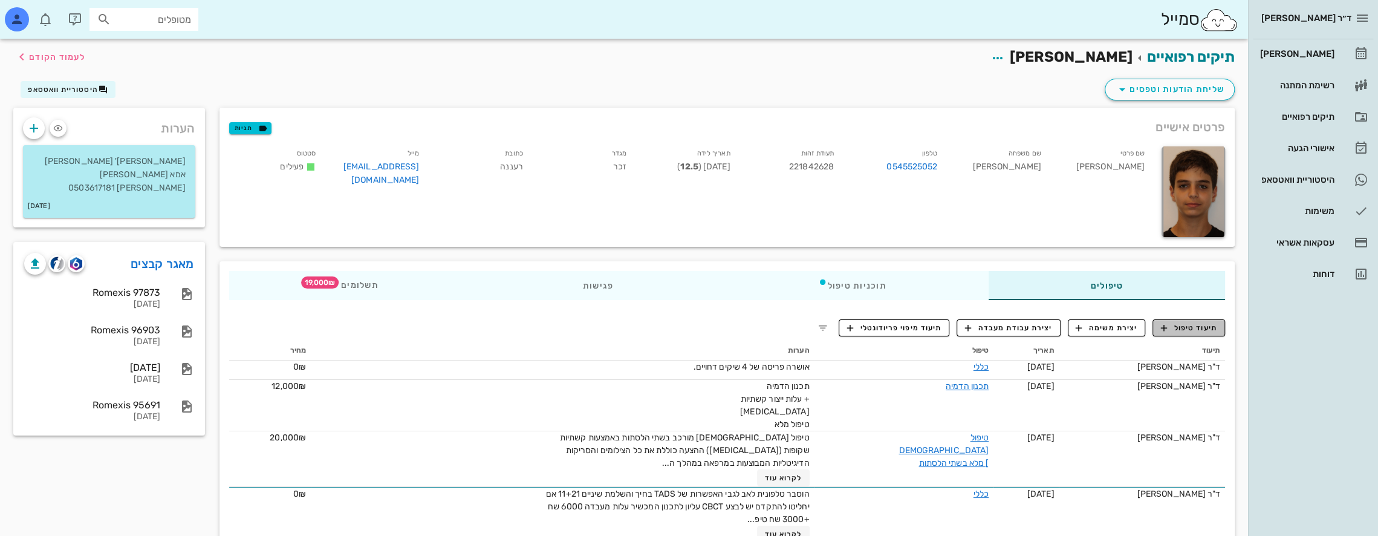
click at [1194, 325] on span "תיעוד טיפול" at bounding box center [1189, 327] width 56 height 11
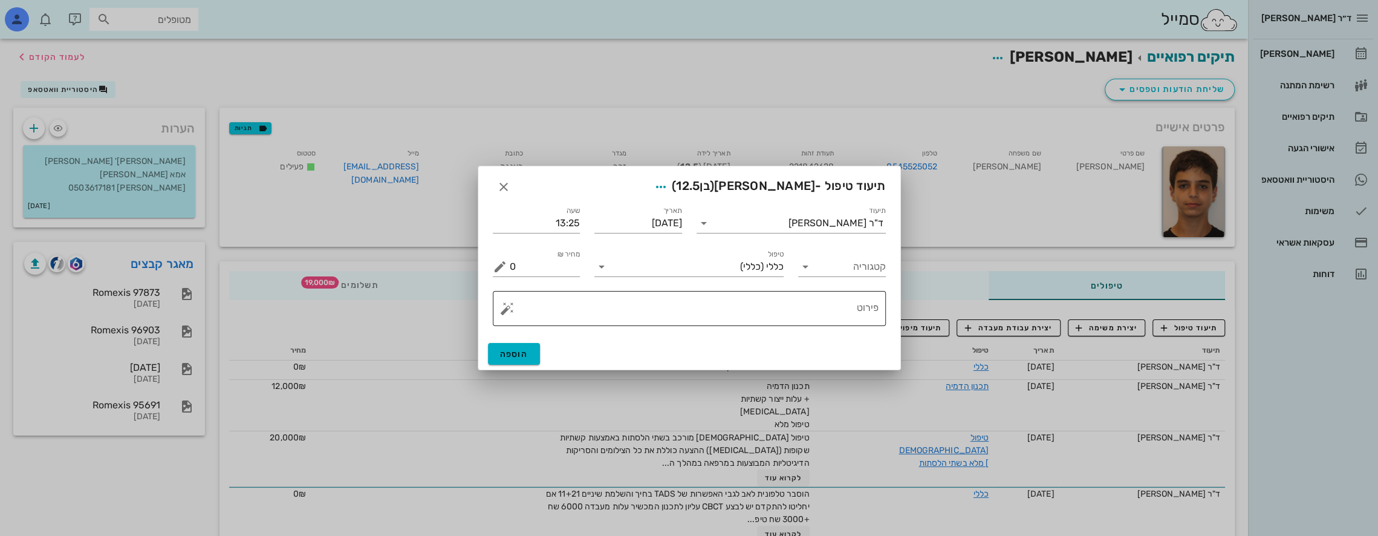
click at [507, 312] on button "button" at bounding box center [507, 308] width 15 height 15
click at [522, 260] on div "[MEDICAL_DATA]" at bounding box center [549, 260] width 99 height 24
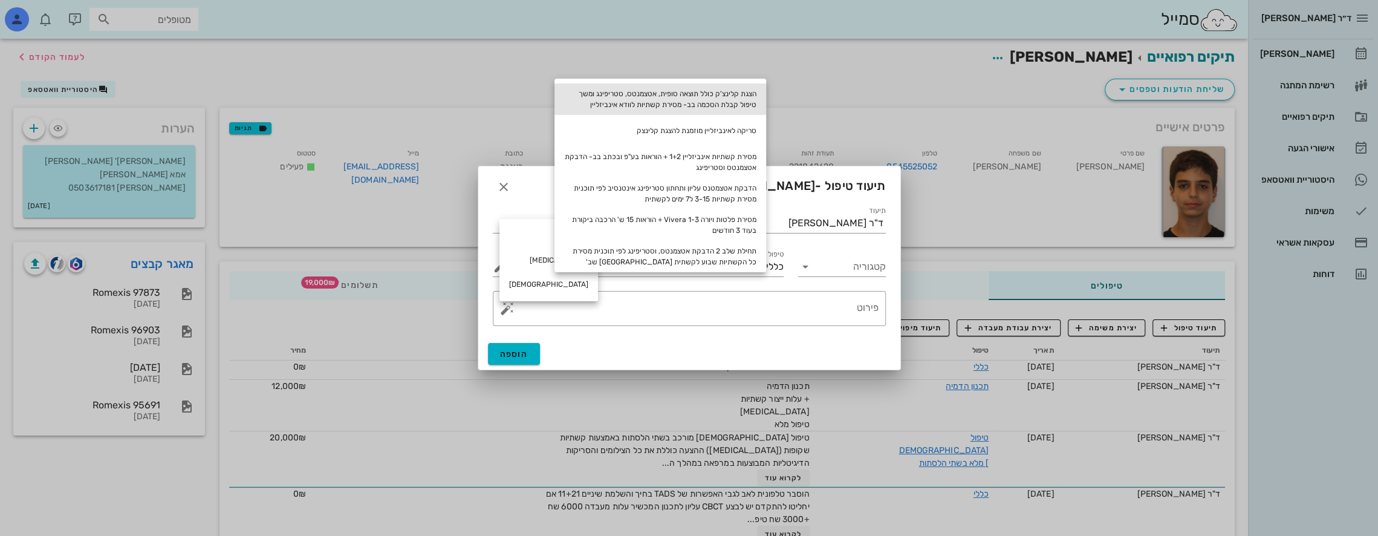
click at [714, 100] on div "הצגת קלינצ'ק כולל תוצאה סופית, אטצמנטס, סטריפינג ומשך טיפול קבלת הסכמה בב- מסיר…" at bounding box center [661, 98] width 212 height 31
type textarea "הצגת קלינצ'ק כולל תוצאה סופית, אטצמנטס, סטריפינג ומשך טיפול קבלת הסכמה בב- מסיר…"
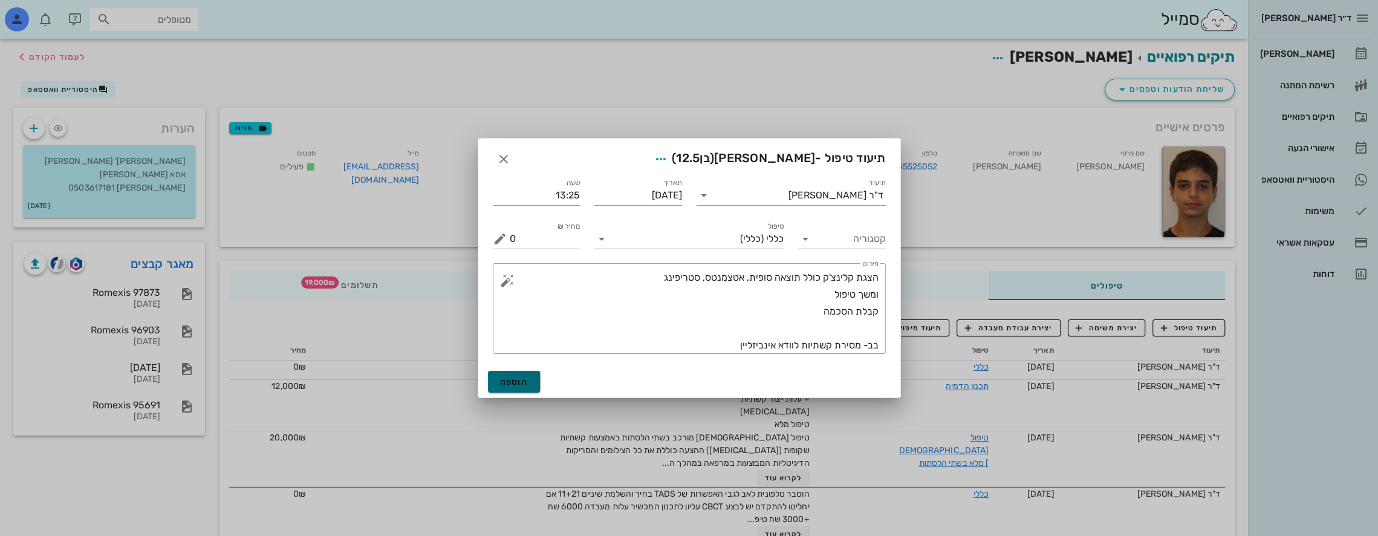
click at [513, 380] on span "הוספה" at bounding box center [514, 382] width 28 height 10
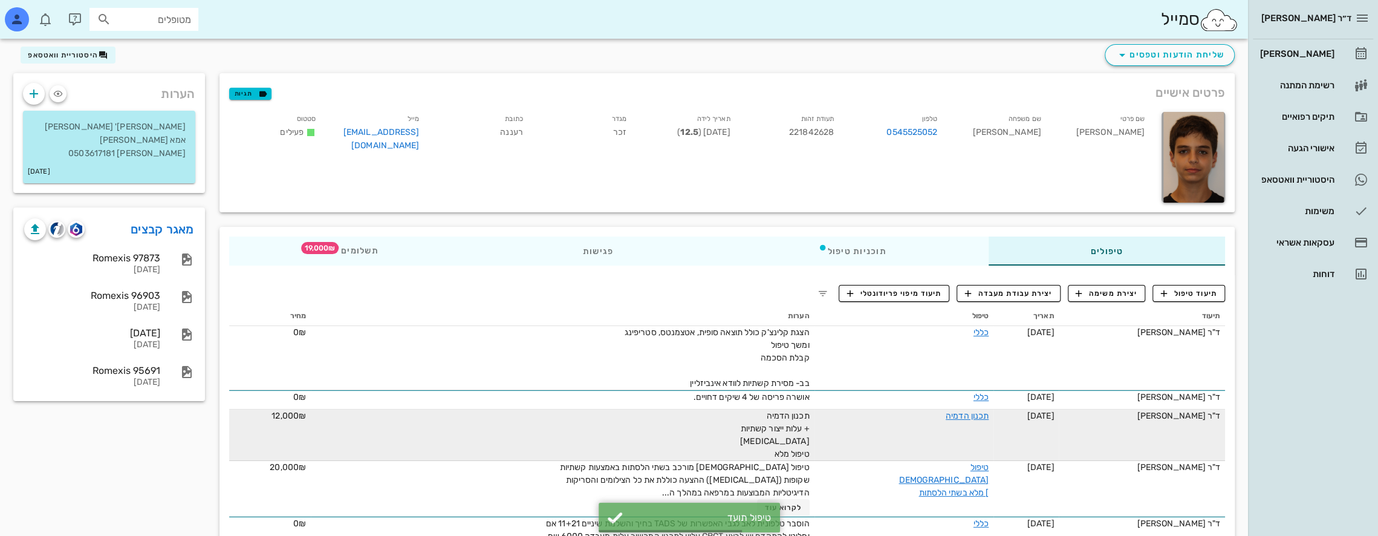
scroll to position [121, 0]
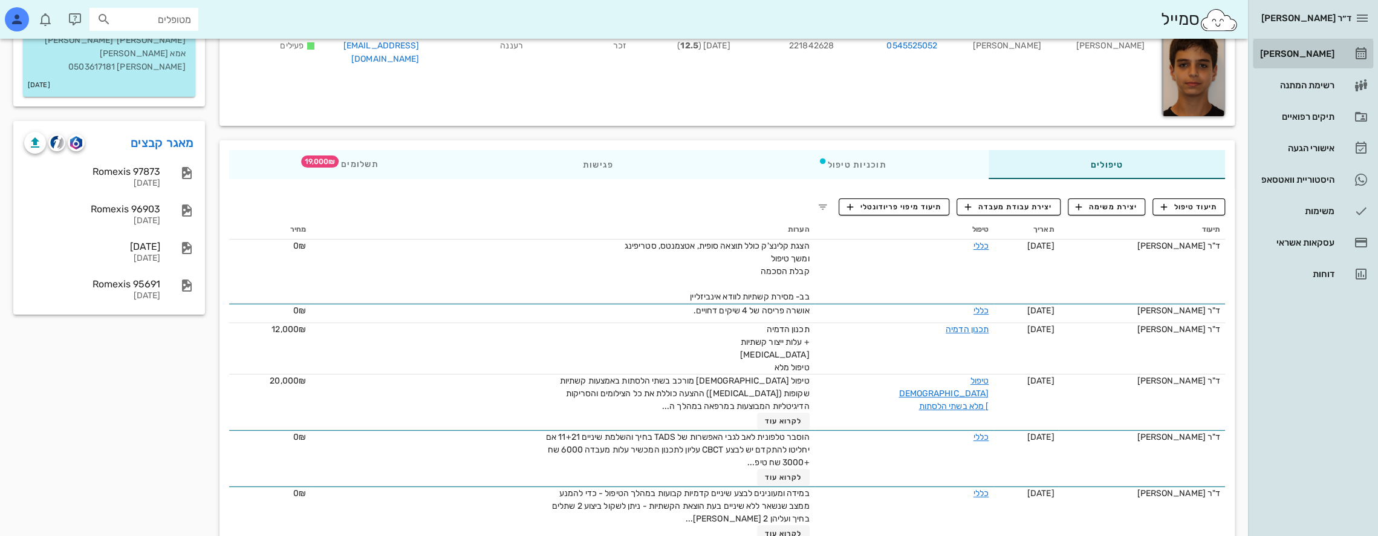
click at [1315, 52] on div "[PERSON_NAME]" at bounding box center [1296, 54] width 77 height 10
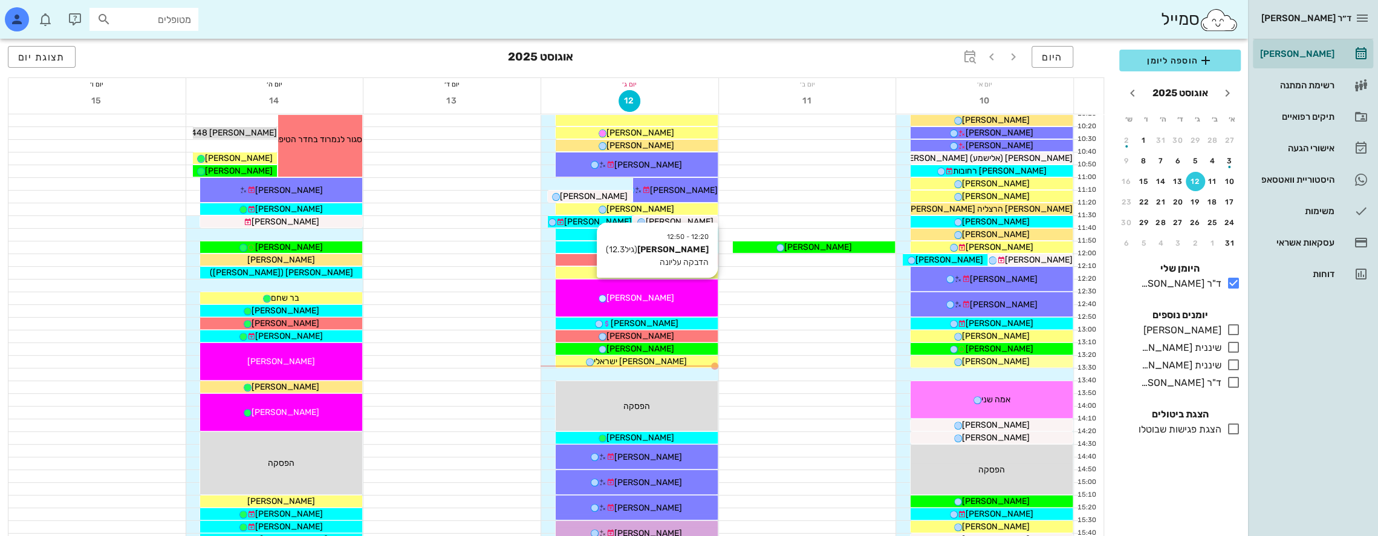
scroll to position [60, 0]
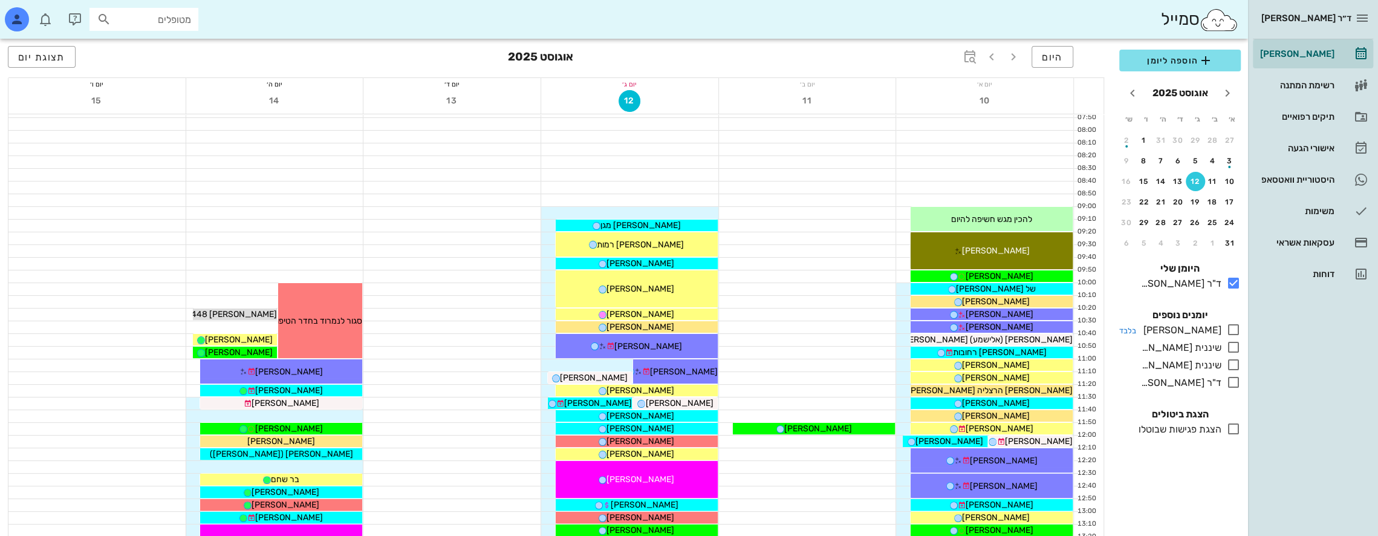
click at [1231, 327] on icon at bounding box center [1233, 329] width 15 height 15
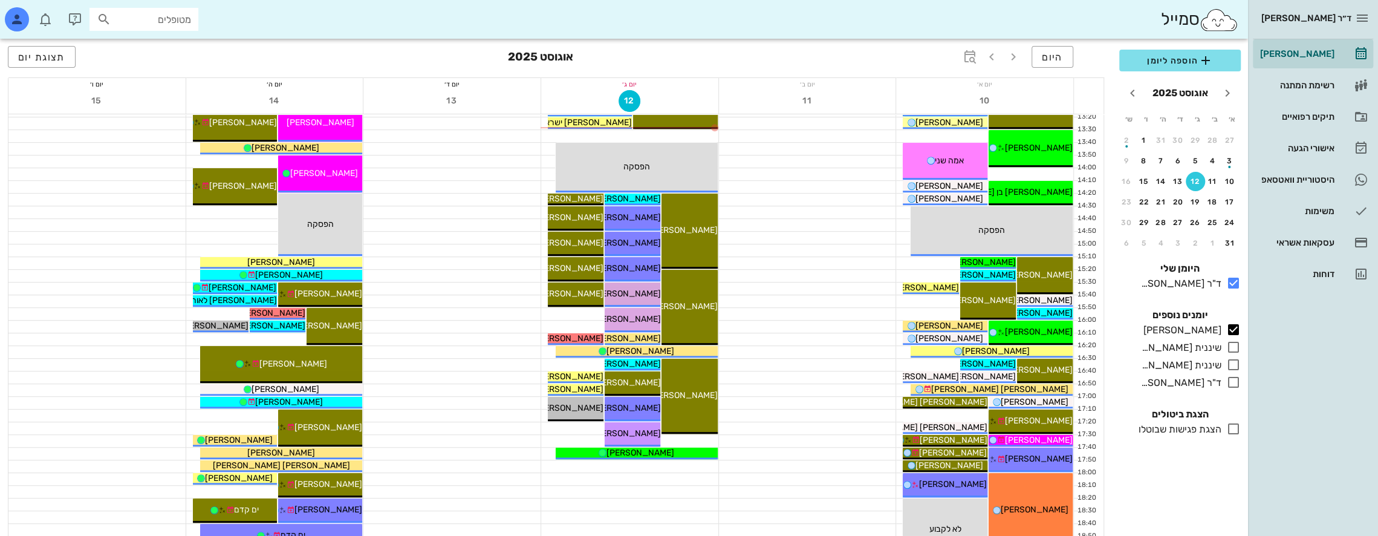
scroll to position [484, 0]
